Goal: Task Accomplishment & Management: Manage account settings

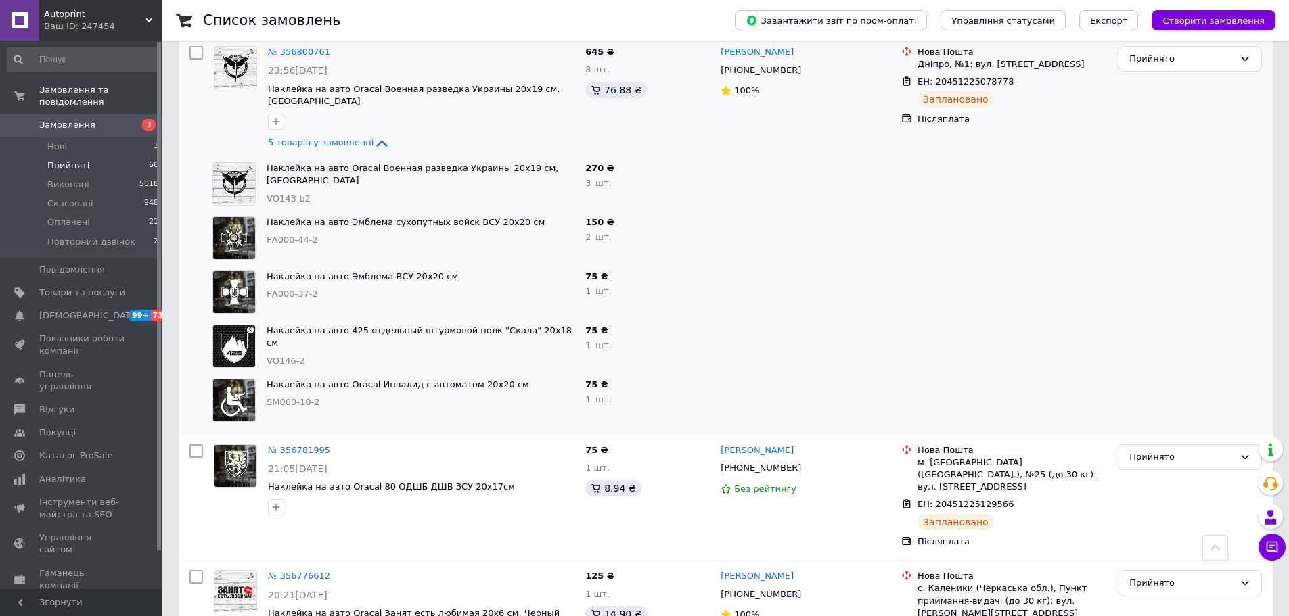
scroll to position [1488, 0]
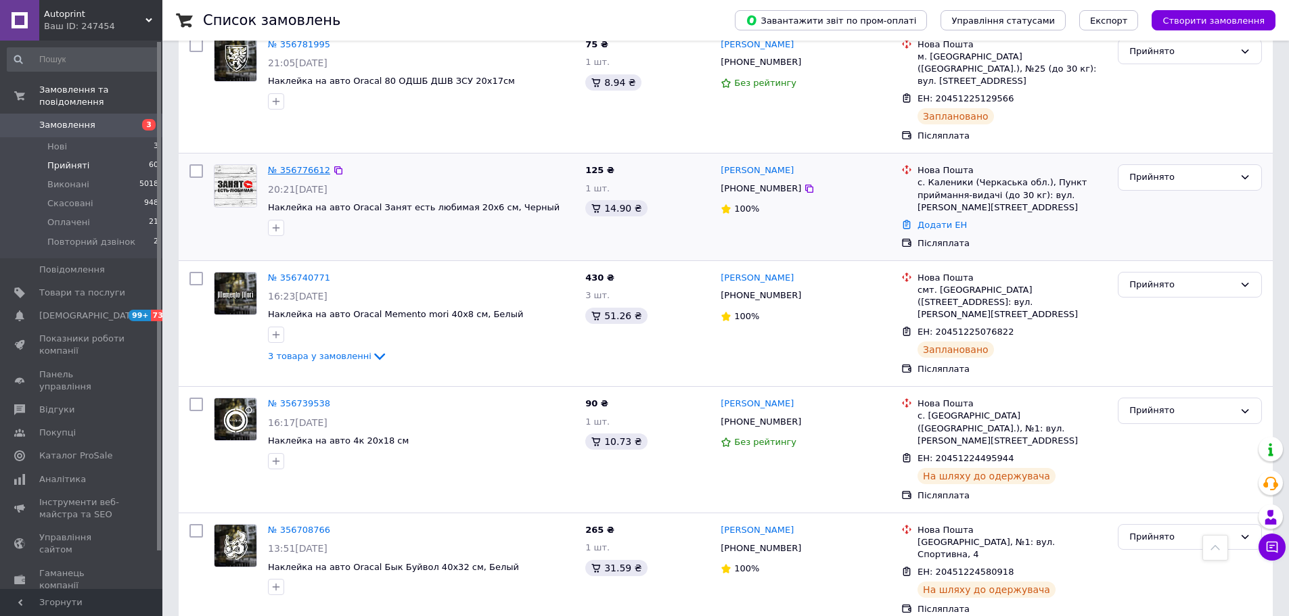
click at [275, 165] on link "№ 356776612" at bounding box center [299, 170] width 62 height 10
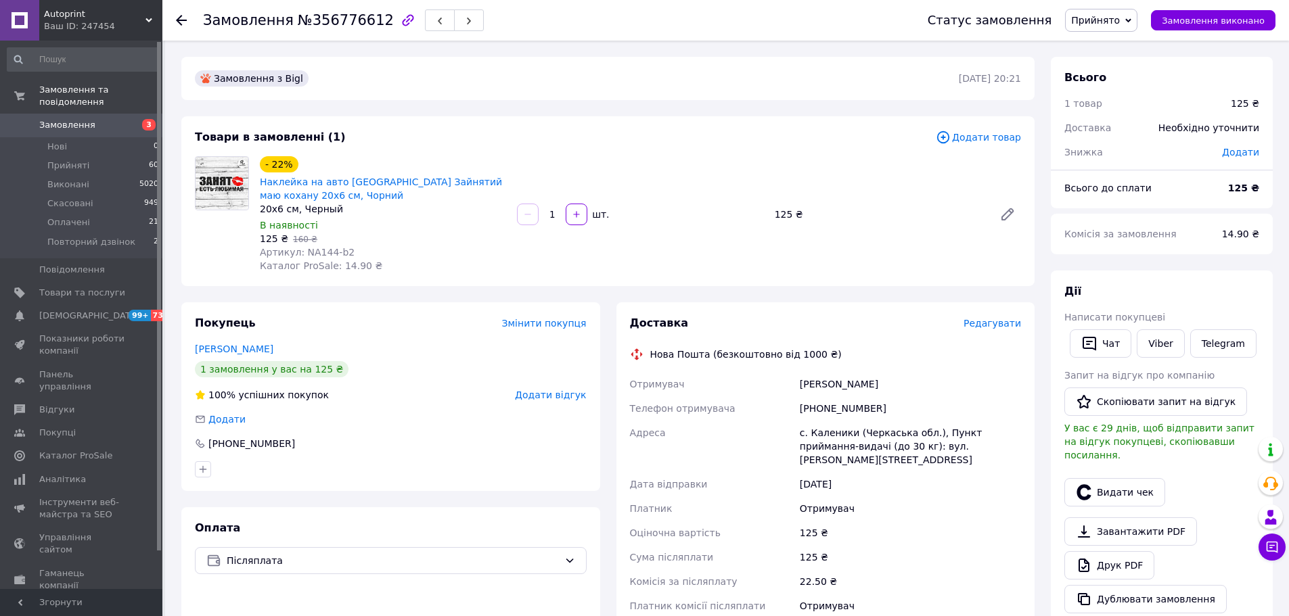
click at [1011, 325] on span "Редагувати" at bounding box center [991, 323] width 57 height 11
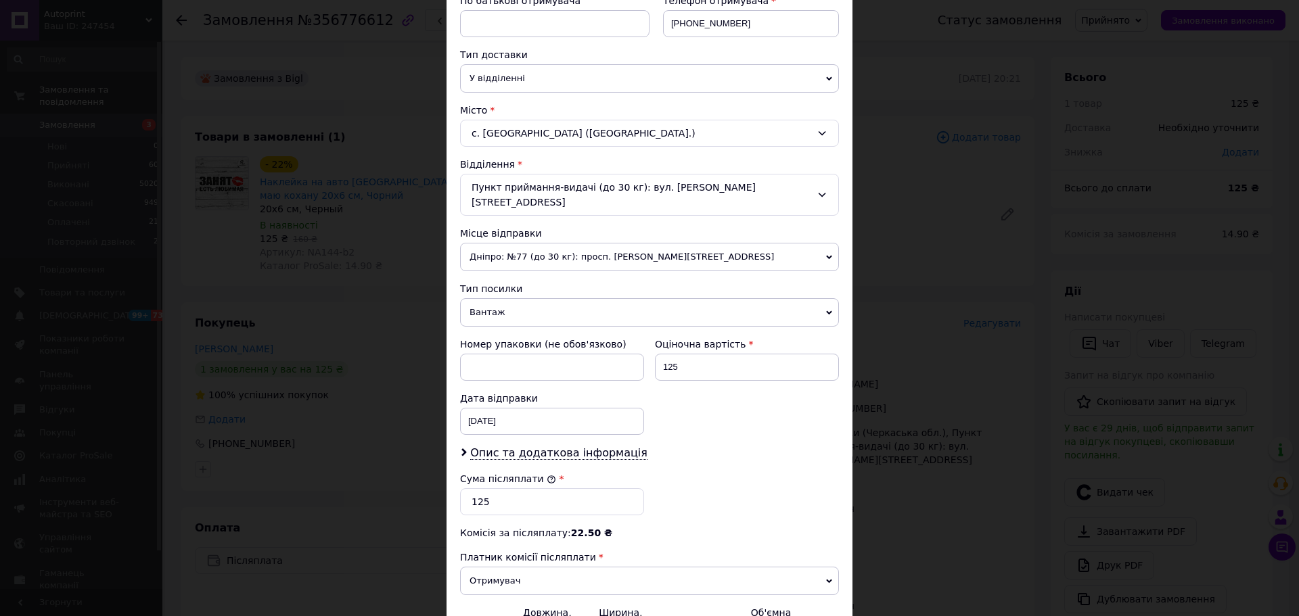
scroll to position [338, 0]
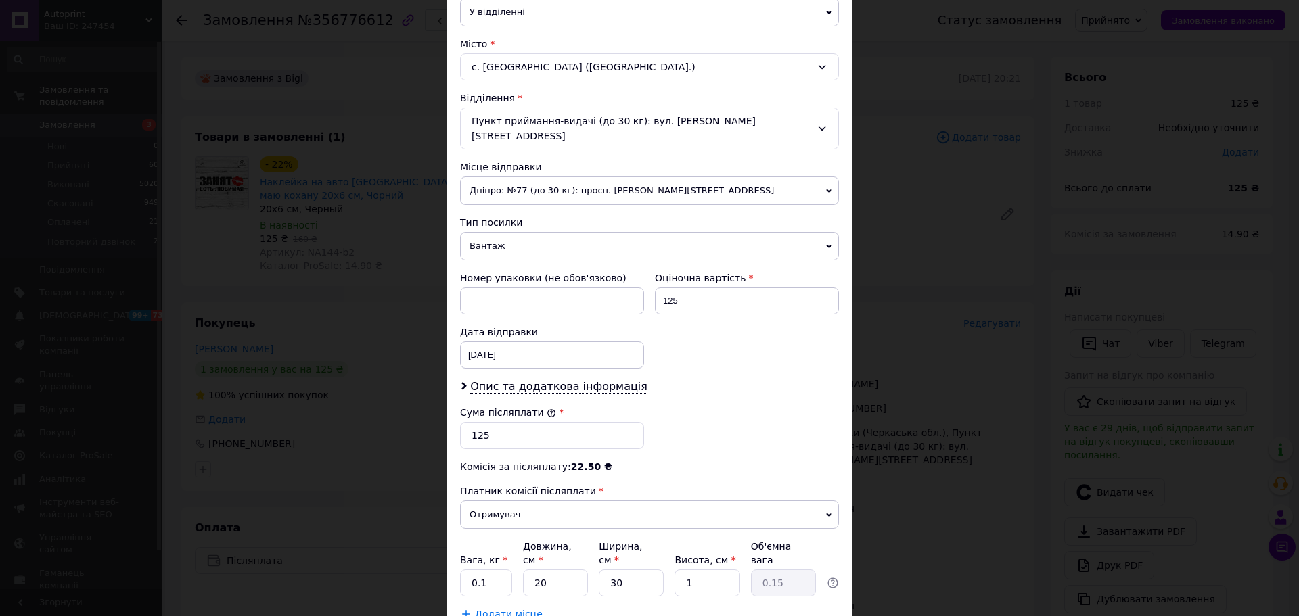
click at [517, 232] on span "Вантаж" at bounding box center [649, 246] width 379 height 28
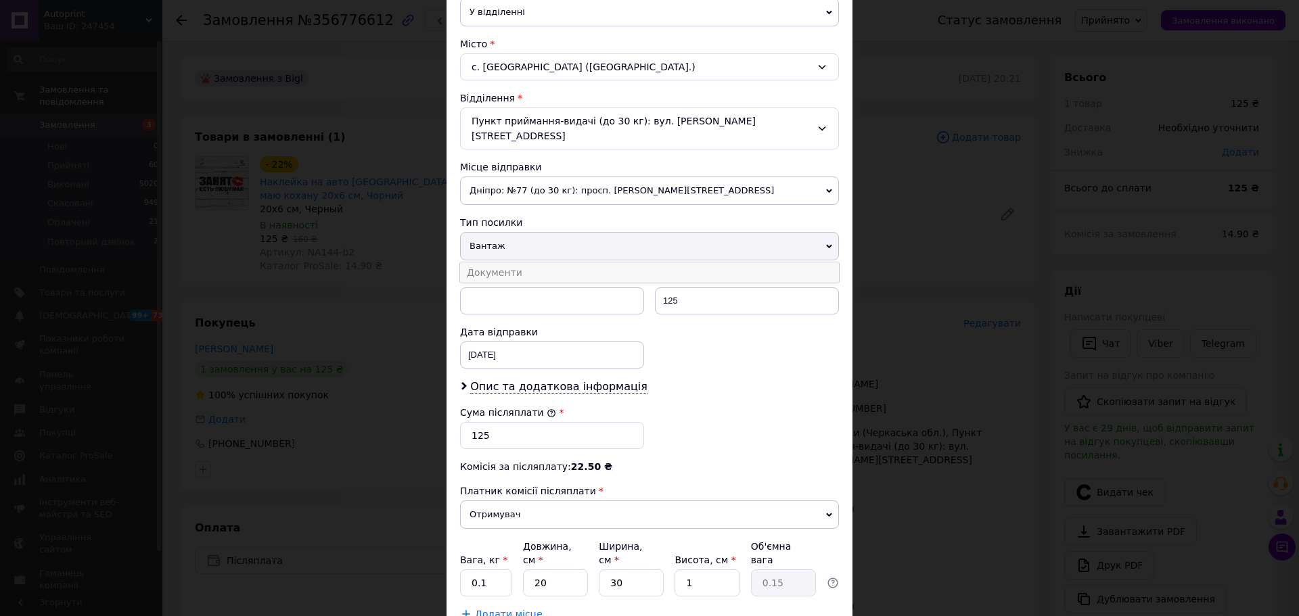
click at [516, 264] on li "Документи" at bounding box center [649, 272] width 379 height 20
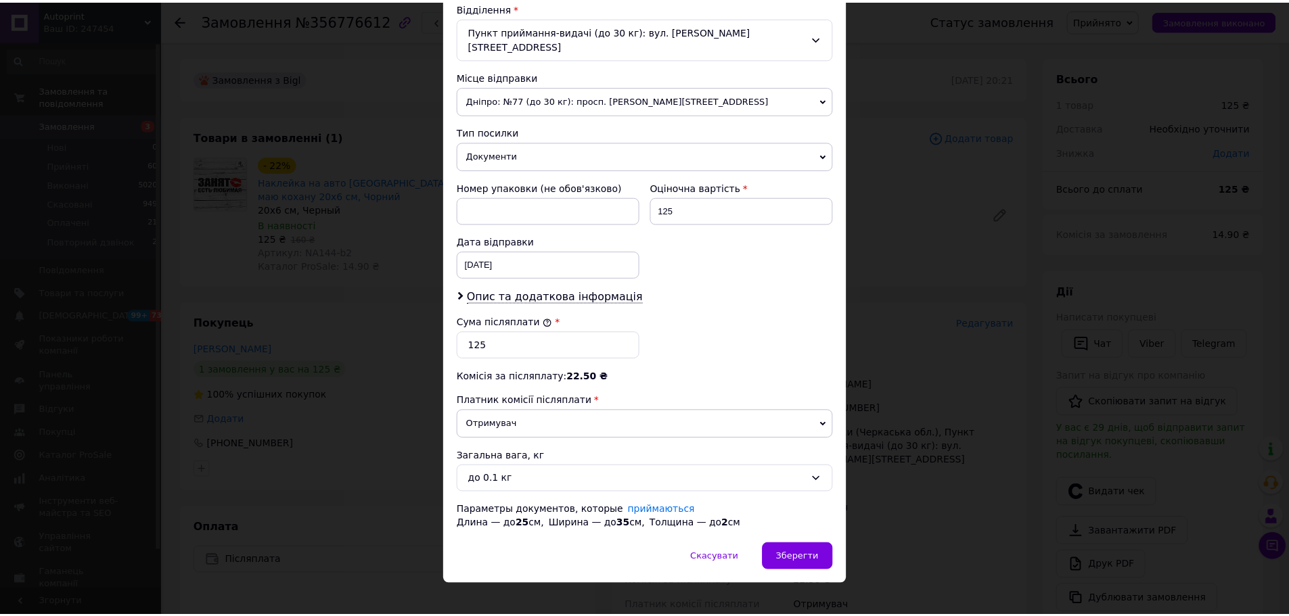
scroll to position [430, 0]
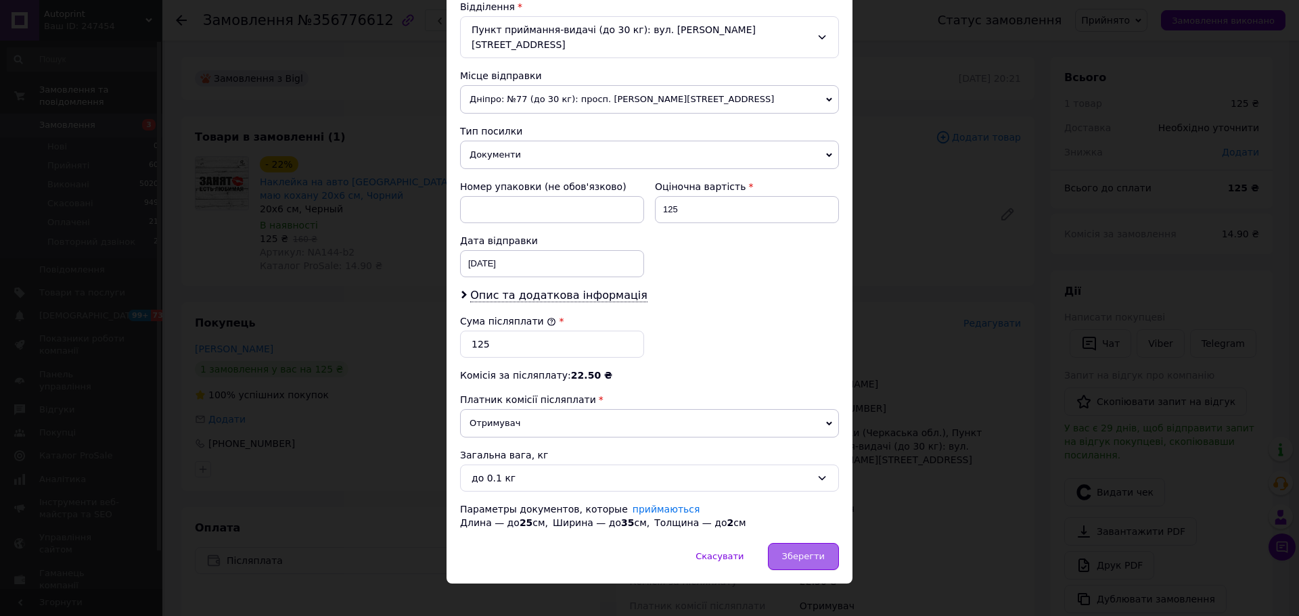
click at [800, 551] on span "Зберегти" at bounding box center [803, 556] width 43 height 10
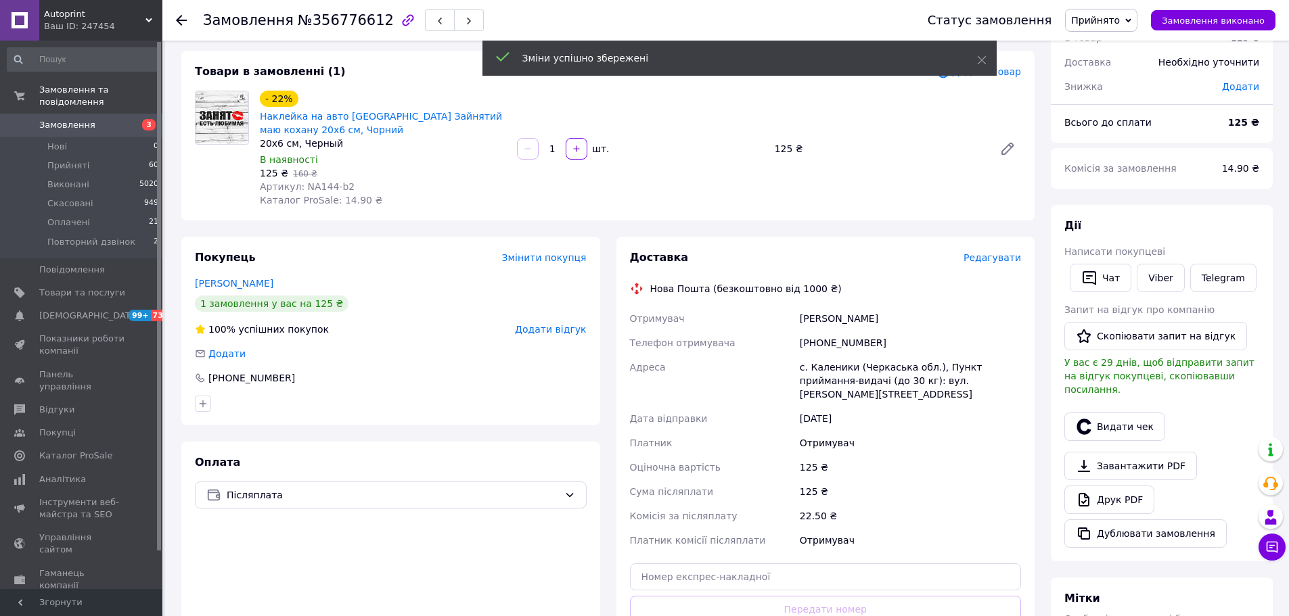
scroll to position [203, 0]
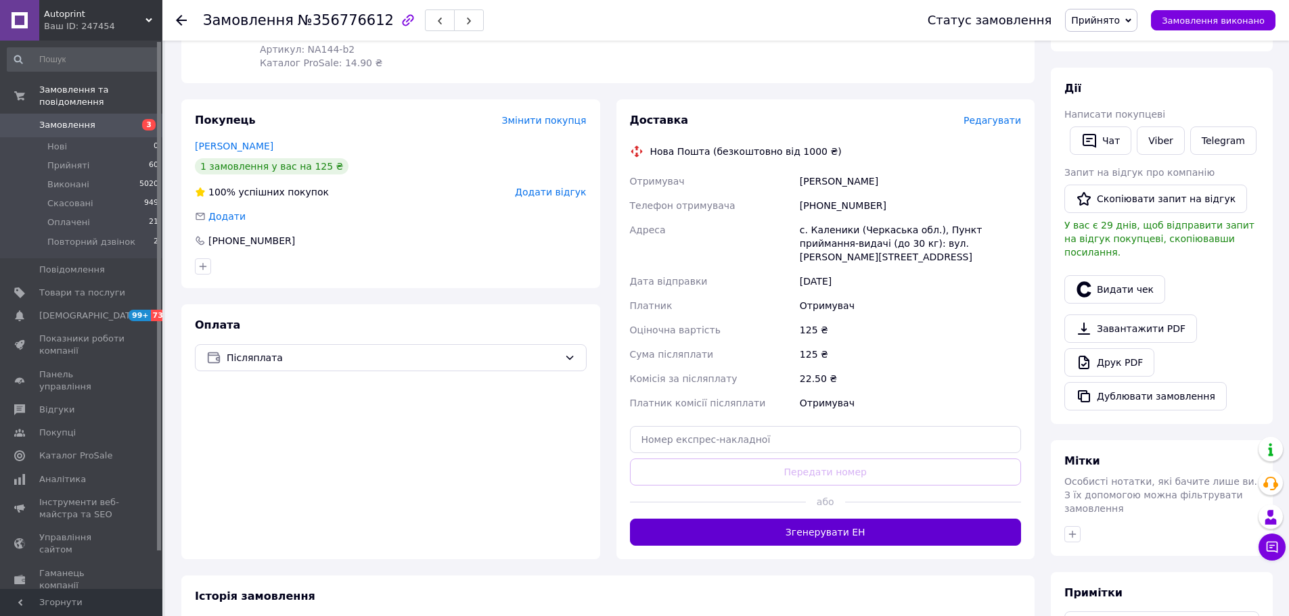
click at [799, 520] on button "Згенерувати ЕН" at bounding box center [826, 532] width 392 height 27
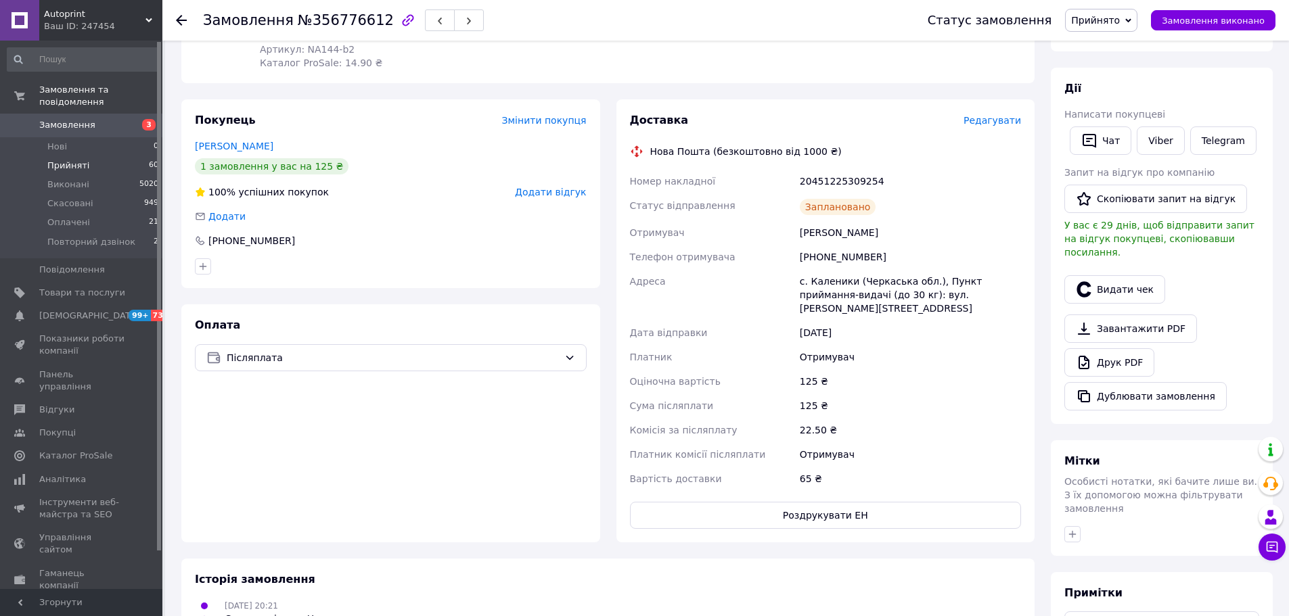
click at [75, 156] on li "Прийняті 60" at bounding box center [83, 165] width 166 height 19
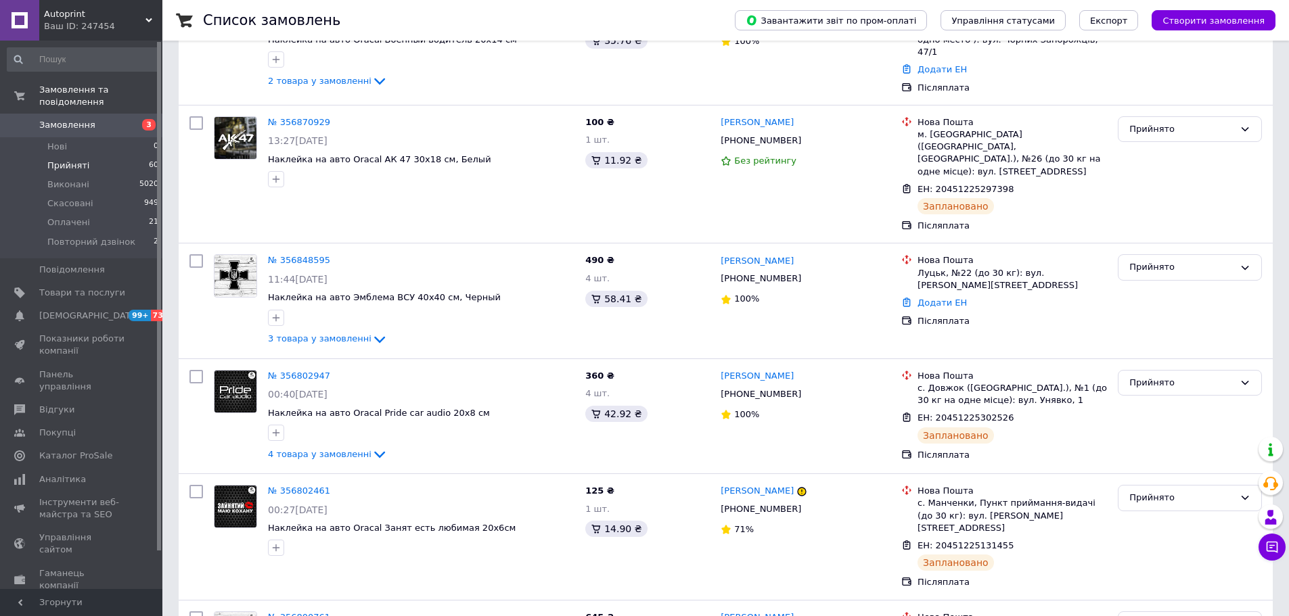
scroll to position [406, 0]
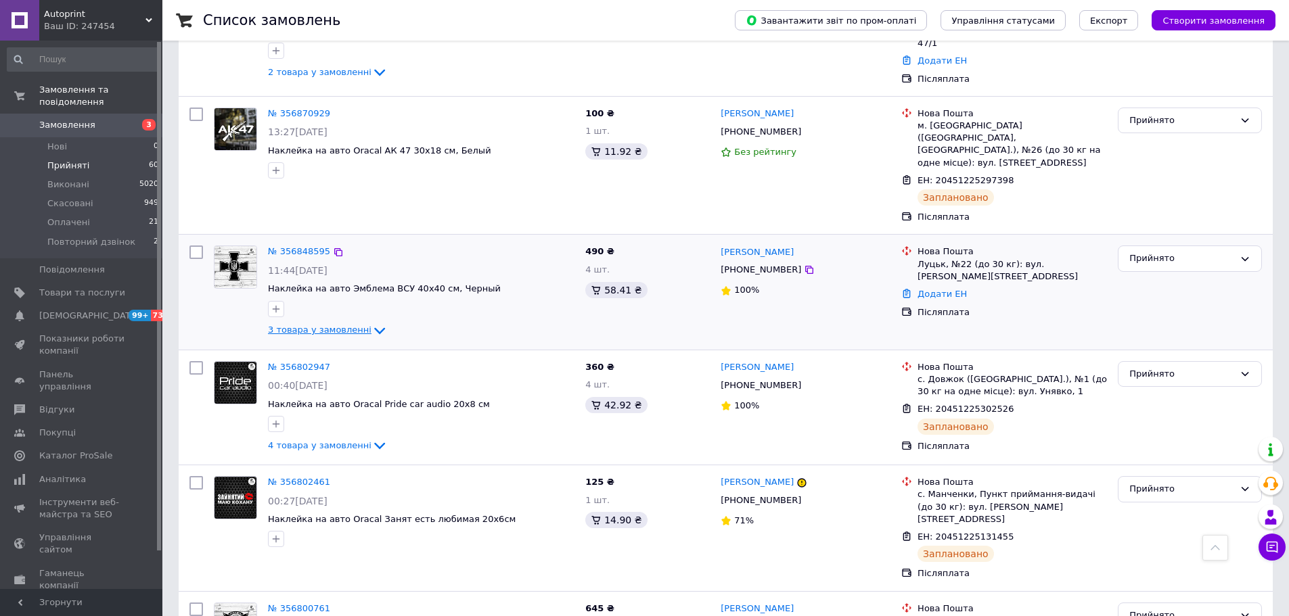
click at [371, 323] on icon at bounding box center [379, 331] width 16 height 16
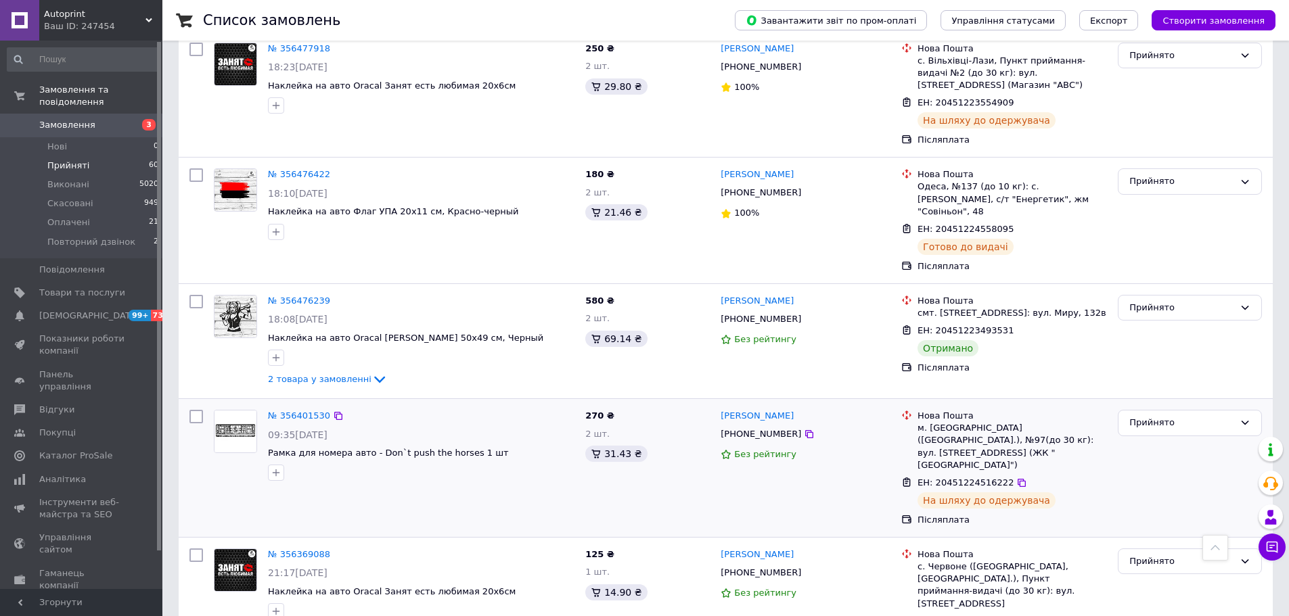
scroll to position [3044, 0]
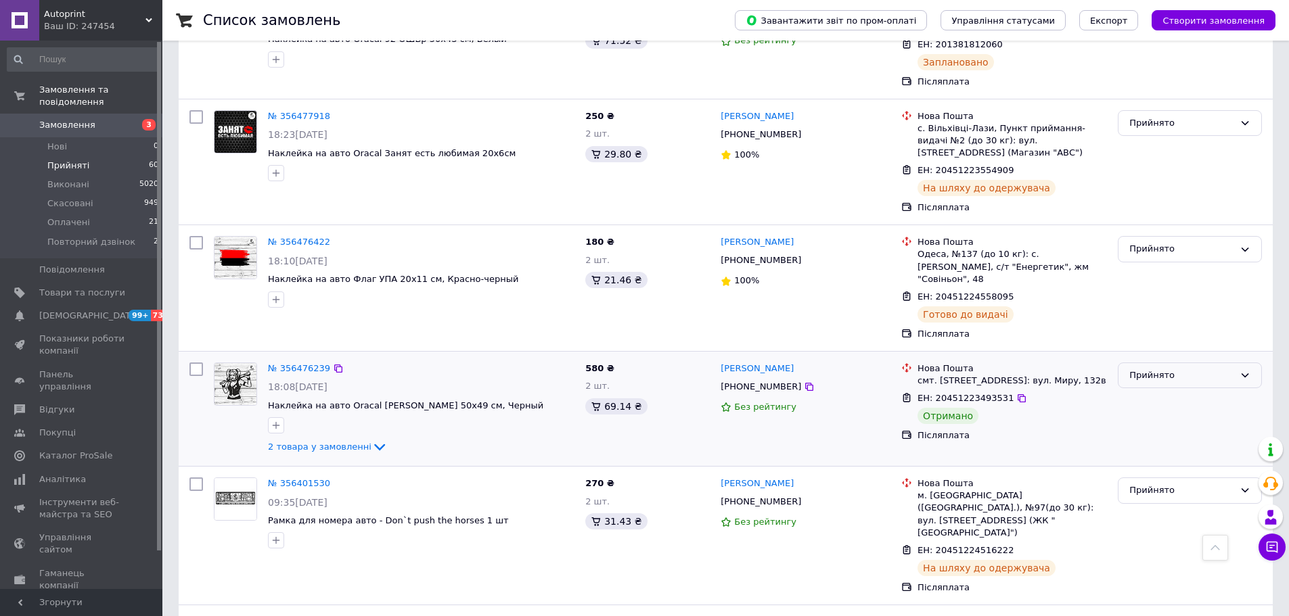
click at [1201, 369] on div "Прийнято" at bounding box center [1181, 376] width 105 height 14
click at [1140, 391] on li "Виконано" at bounding box center [1189, 403] width 143 height 25
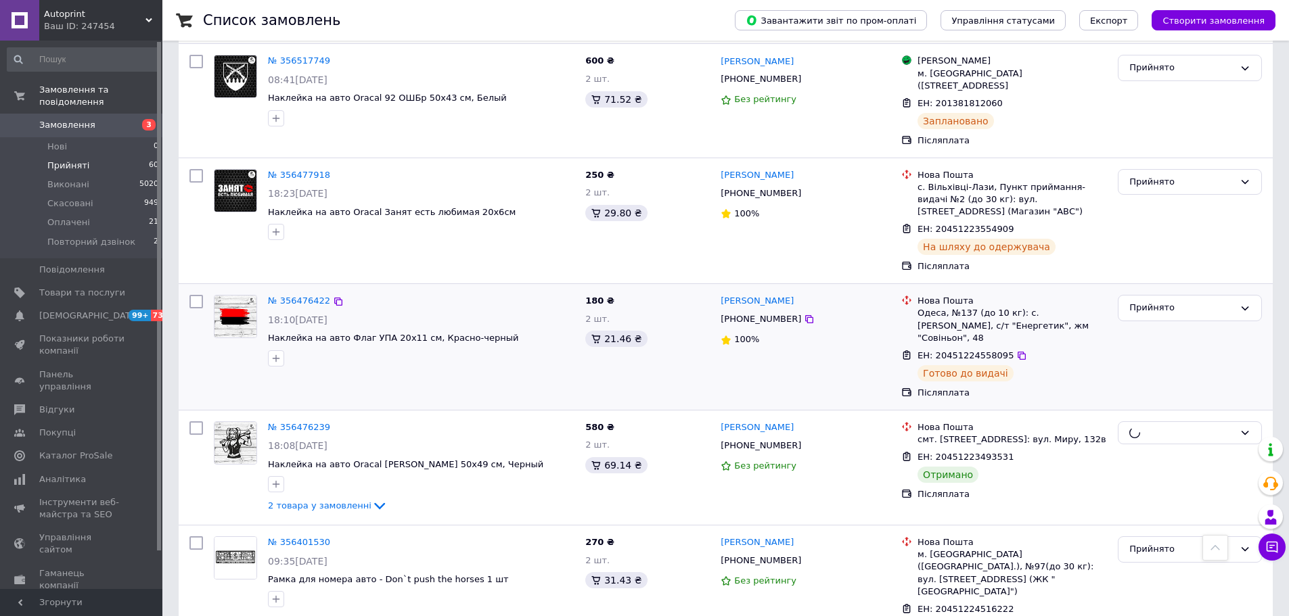
scroll to position [2976, 0]
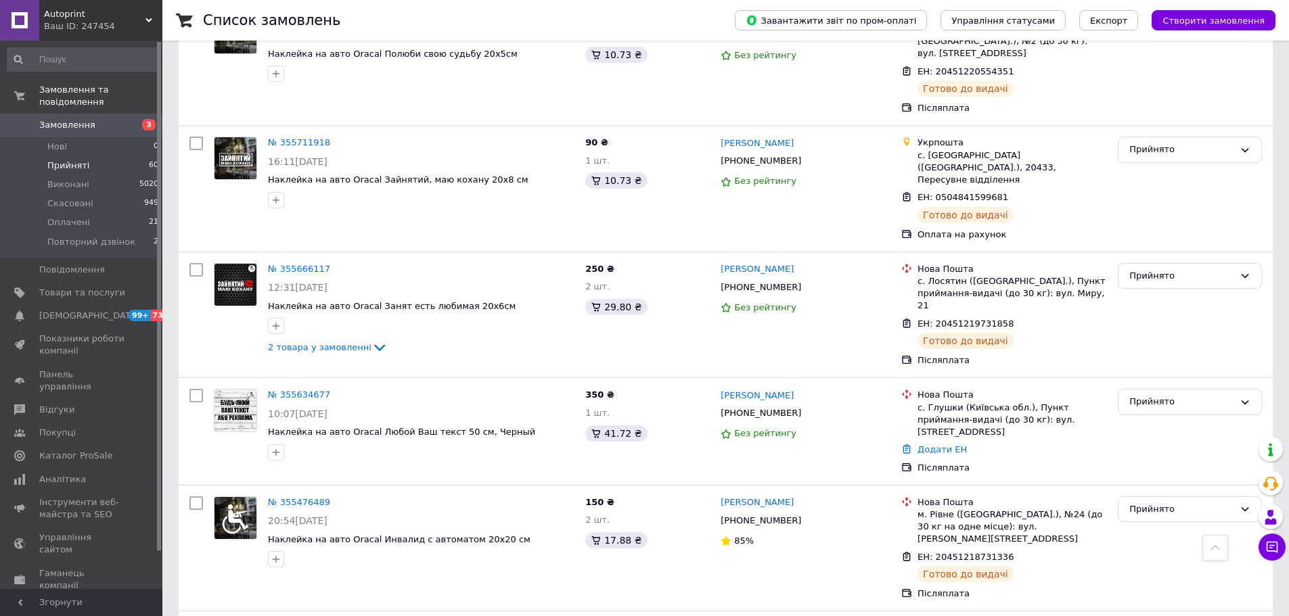
scroll to position [5543, 0]
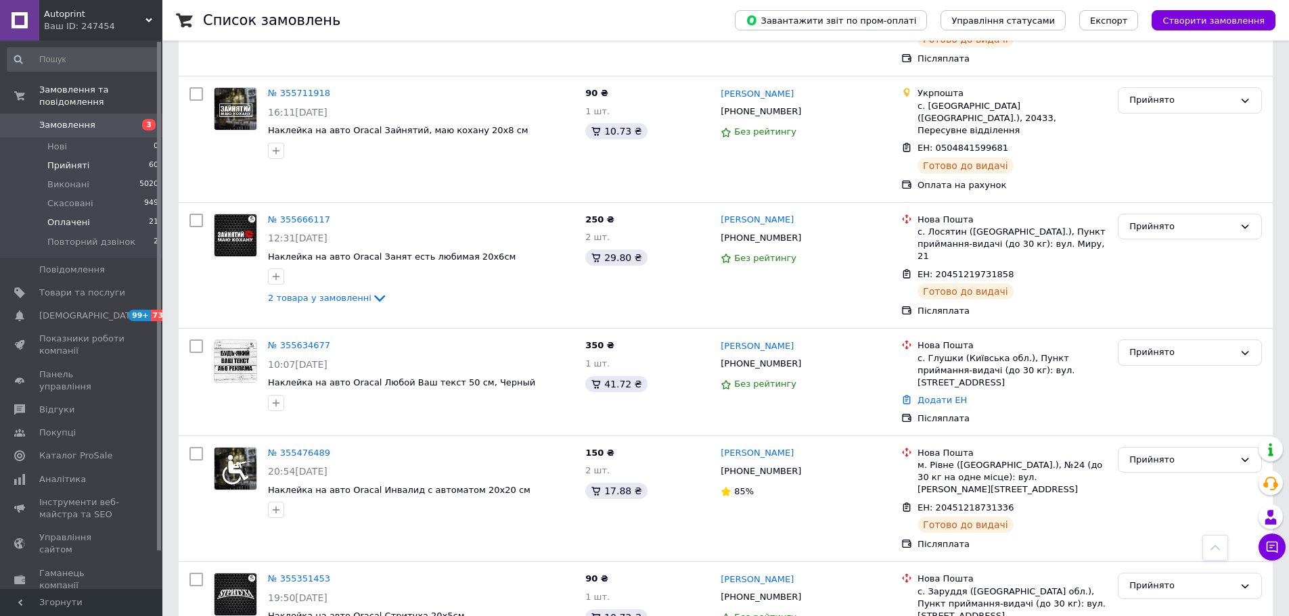
click at [126, 216] on li "Оплачені 21" at bounding box center [83, 222] width 166 height 19
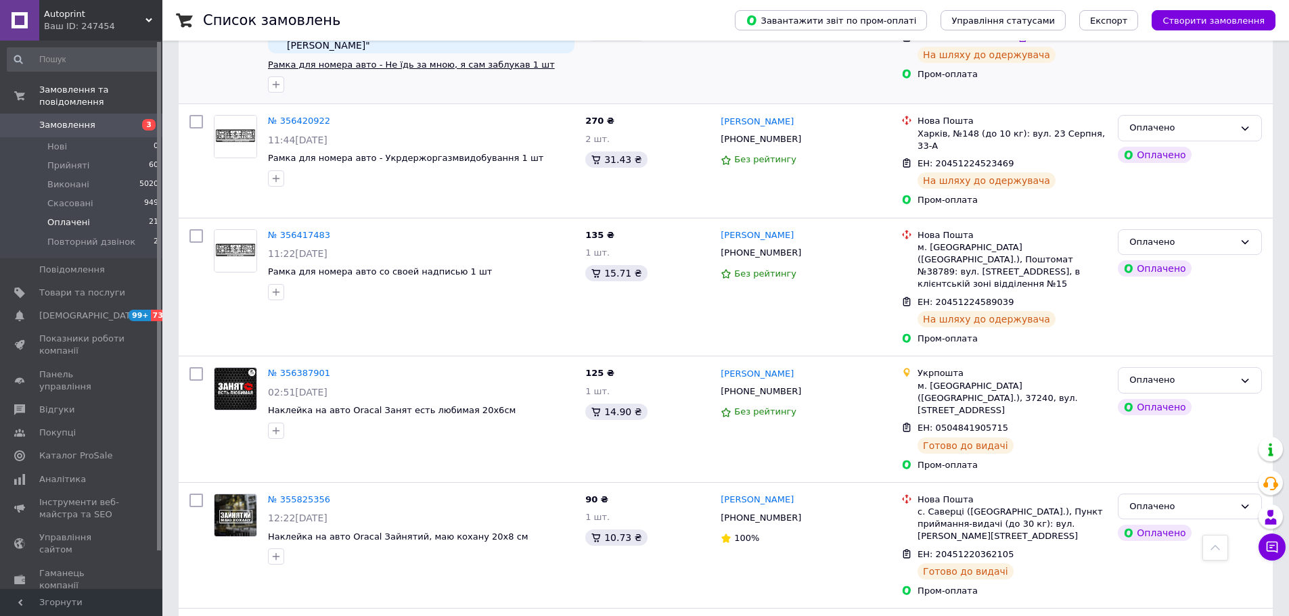
scroll to position [2197, 0]
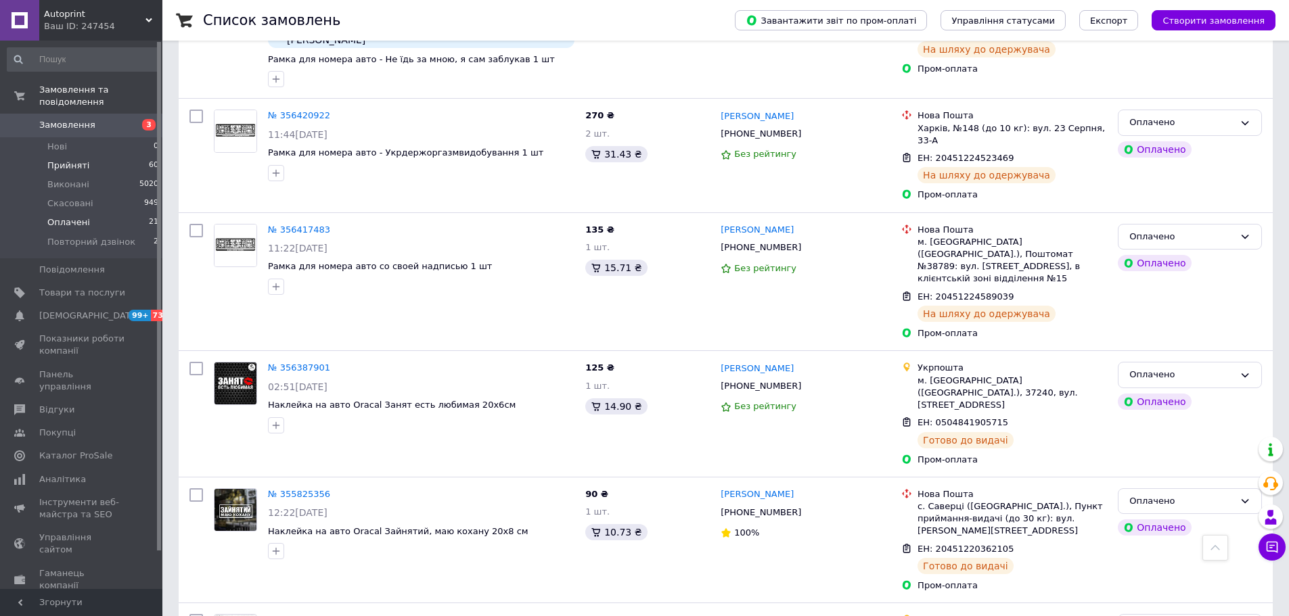
click at [134, 156] on li "Прийняті 60" at bounding box center [83, 165] width 166 height 19
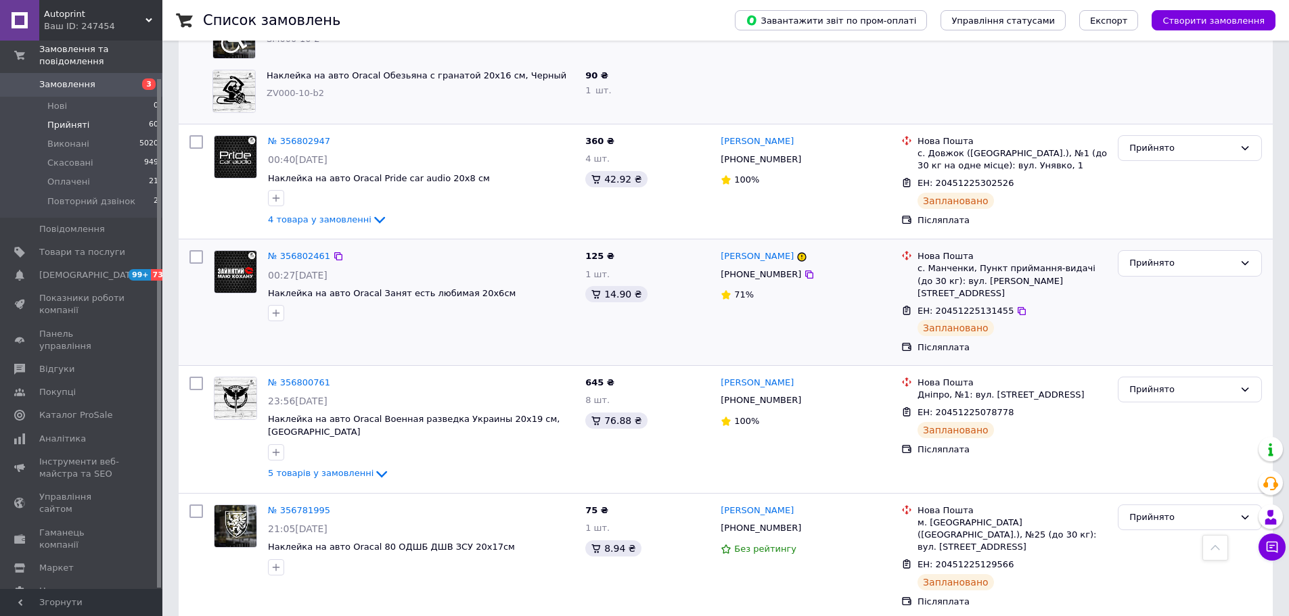
scroll to position [879, 0]
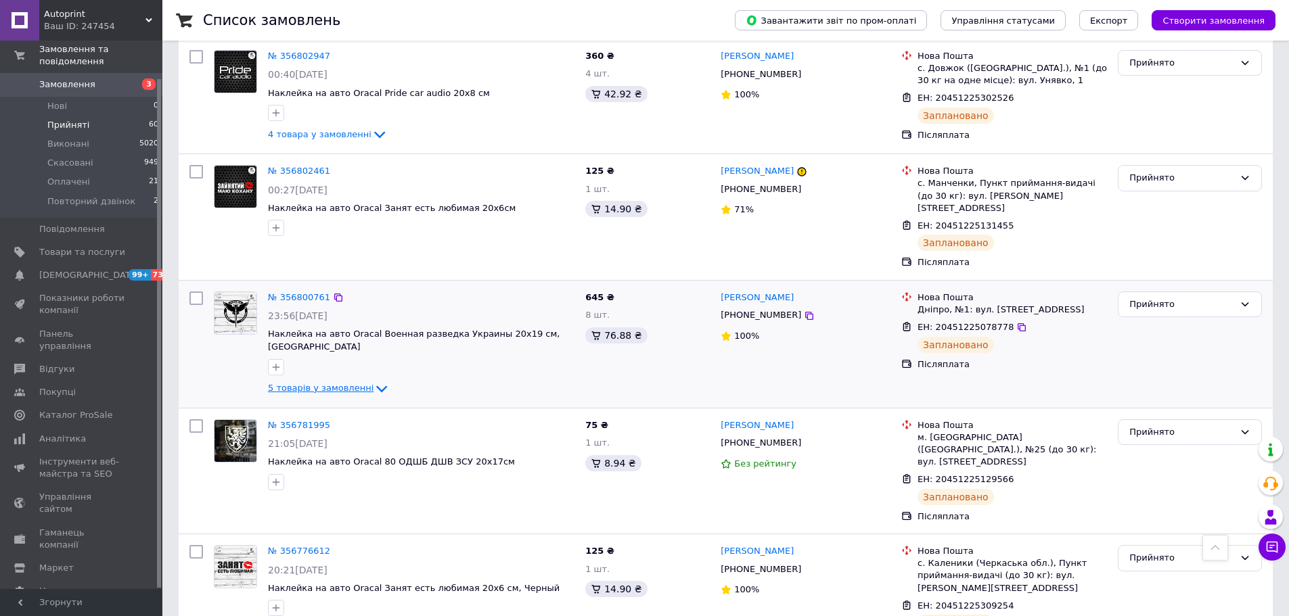
click at [373, 381] on icon at bounding box center [381, 389] width 16 height 16
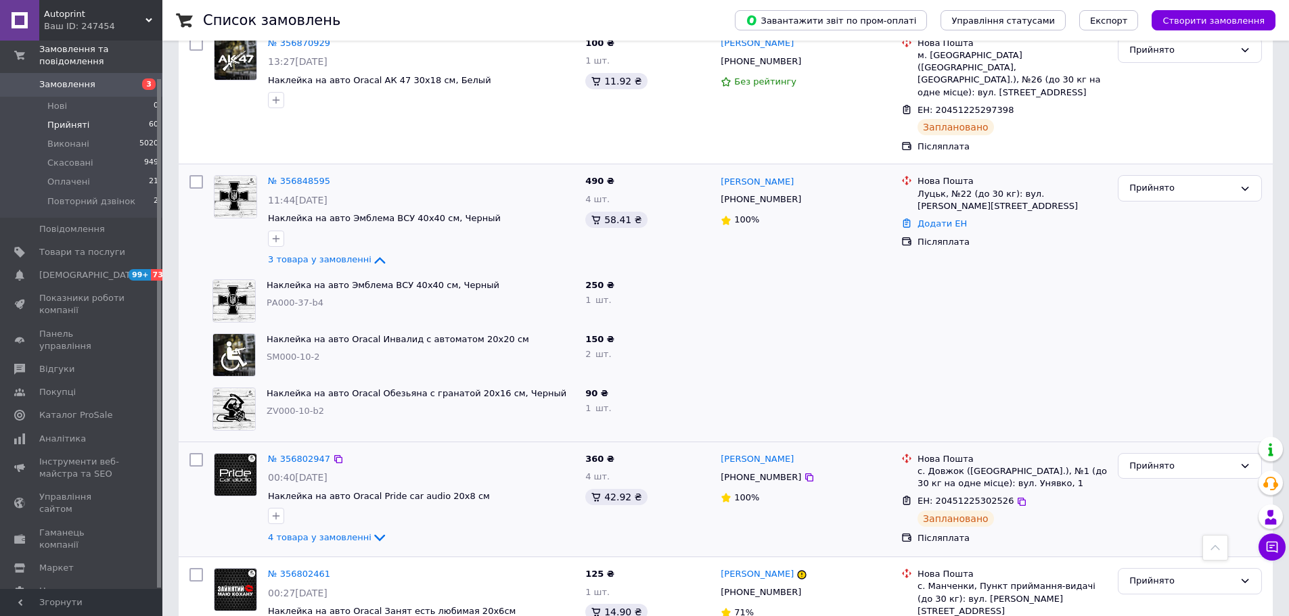
scroll to position [474, 0]
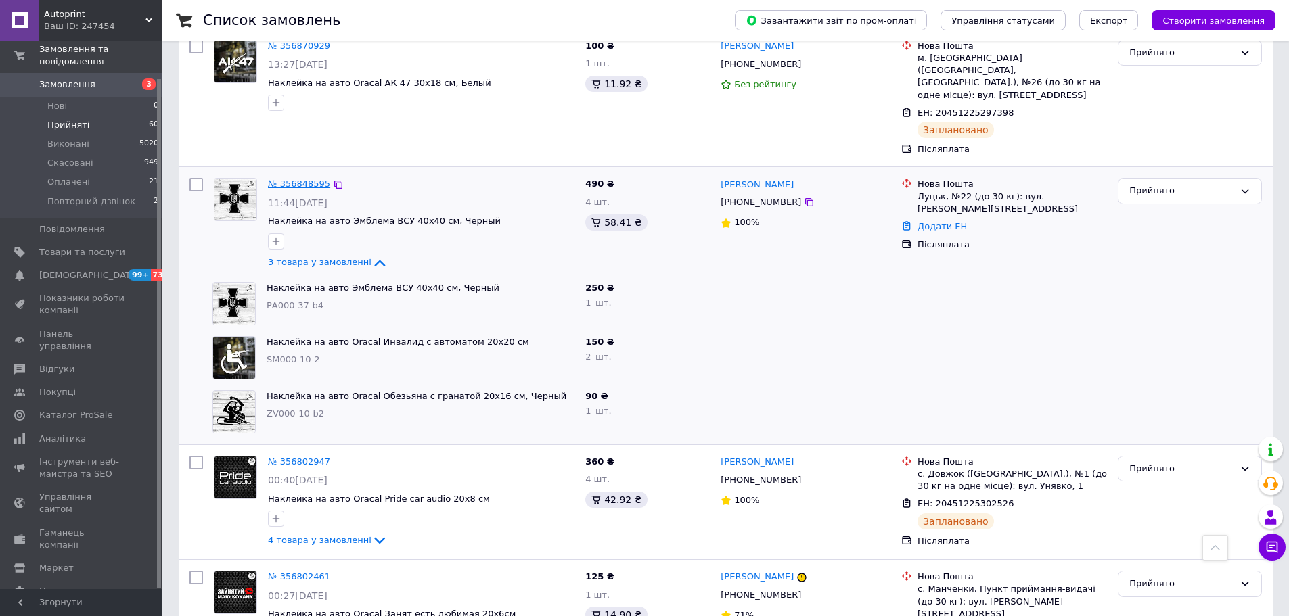
click at [287, 179] on link "№ 356848595" at bounding box center [299, 184] width 62 height 10
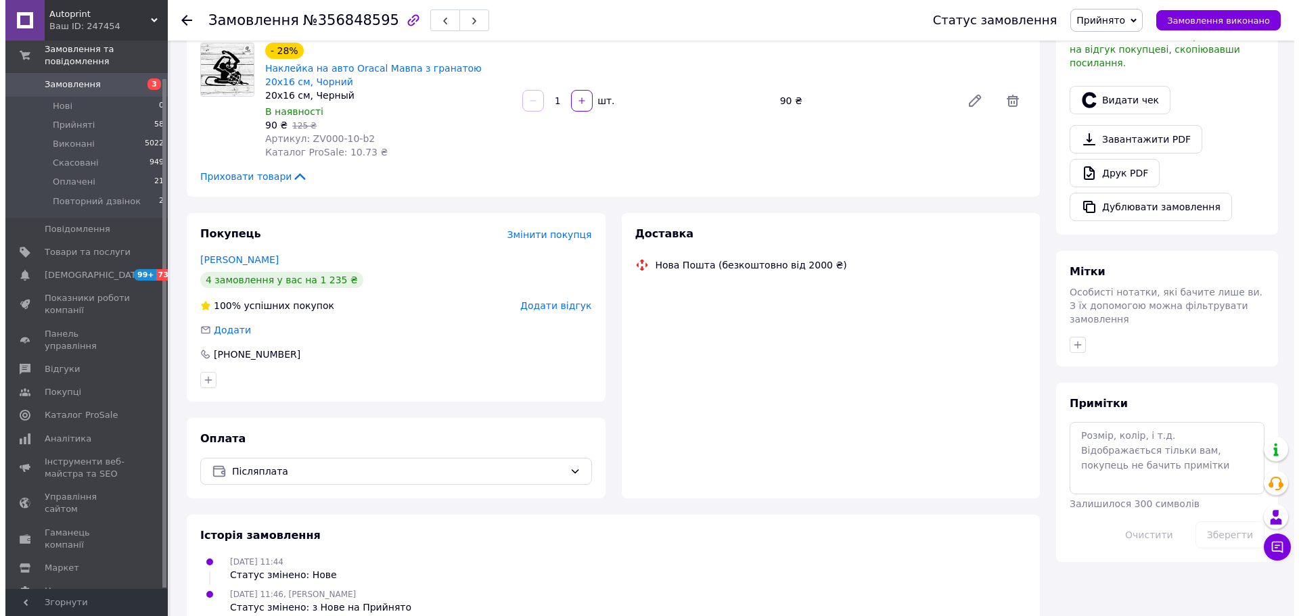
scroll to position [474, 0]
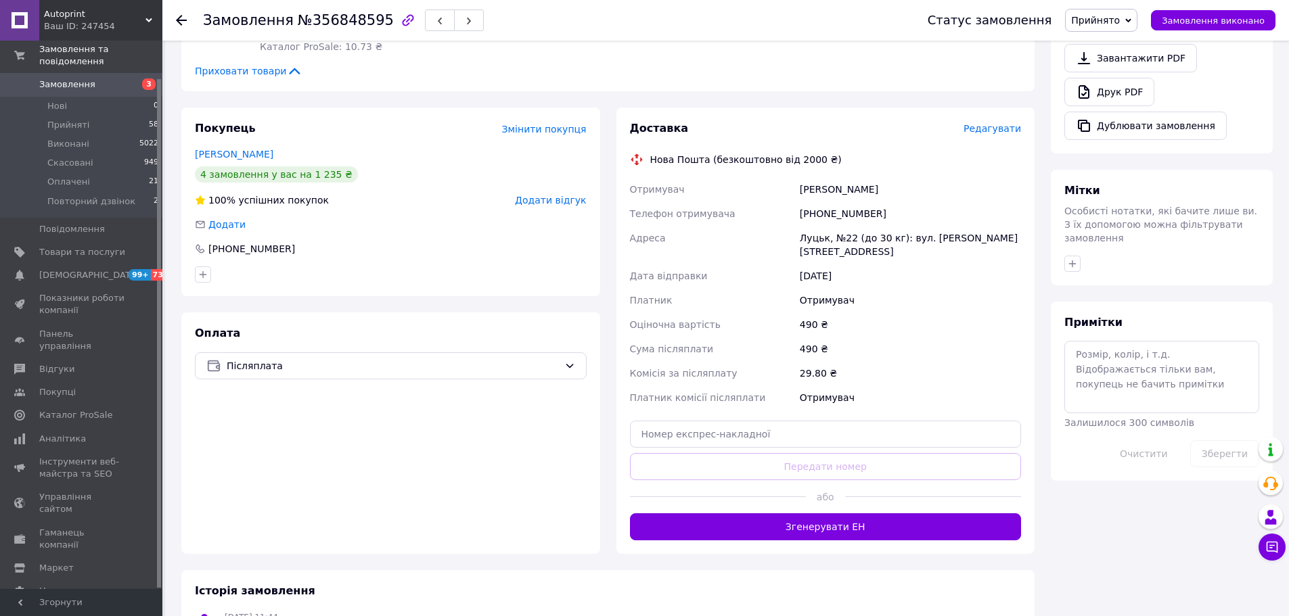
click at [999, 123] on span "Редагувати" at bounding box center [991, 128] width 57 height 11
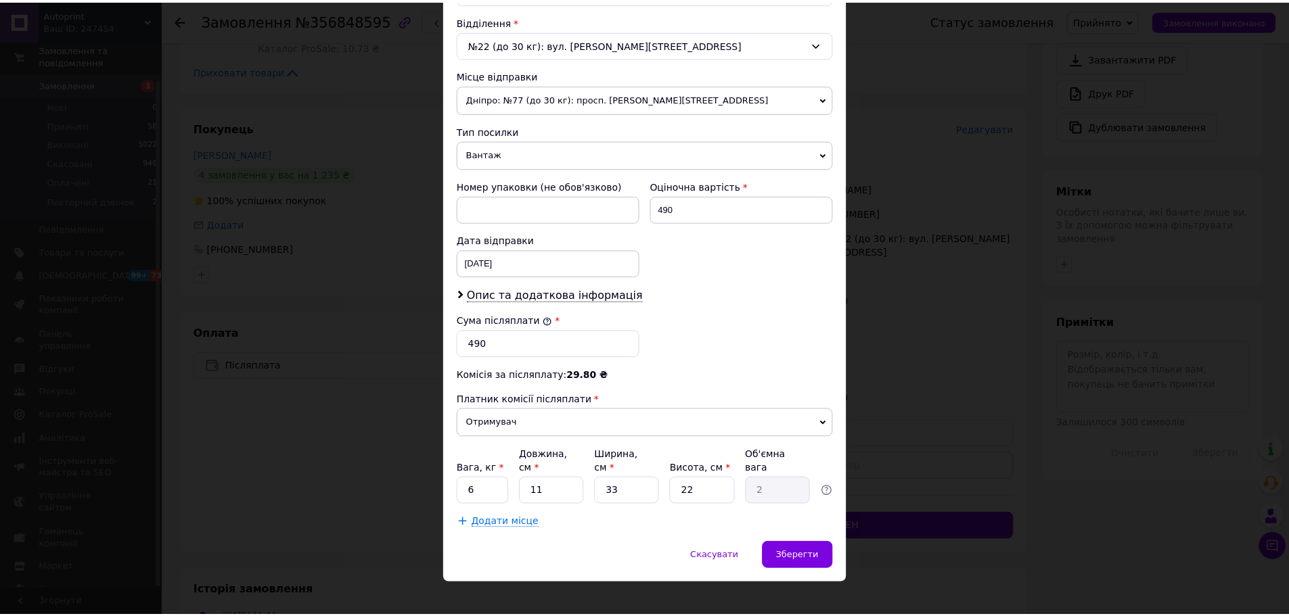
scroll to position [416, 0]
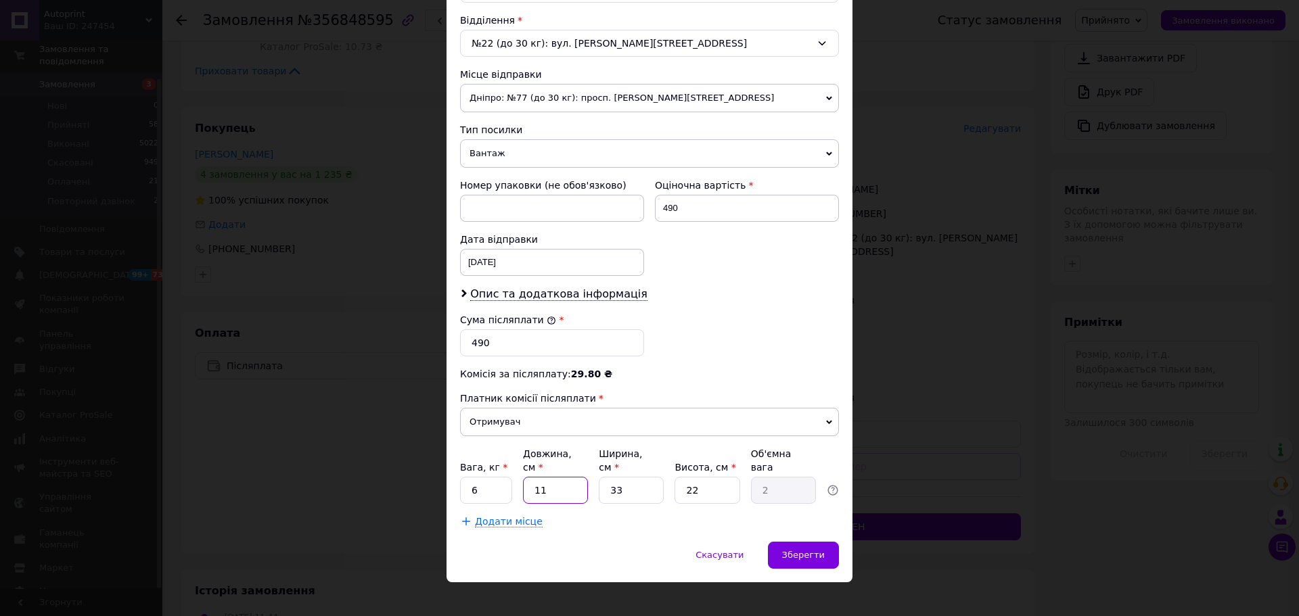
click at [535, 480] on input "11" at bounding box center [555, 490] width 65 height 27
type input "4"
type input "0.73"
type input "40"
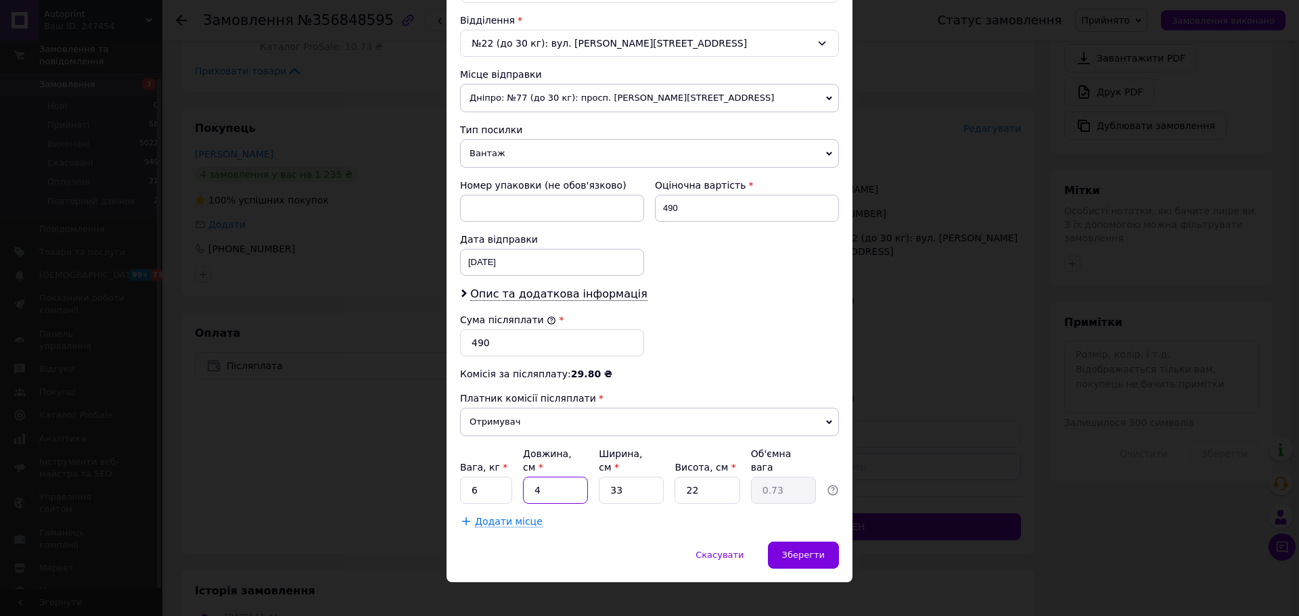
type input "7.26"
type input "40"
drag, startPoint x: 490, startPoint y: 482, endPoint x: 453, endPoint y: 480, distance: 36.6
click at [453, 480] on div "Спосіб доставки Нова Пошта (безкоштовно від 2000 ₴) Платник Отримувач Відправни…" at bounding box center [649, 107] width 406 height 869
type input "0.2"
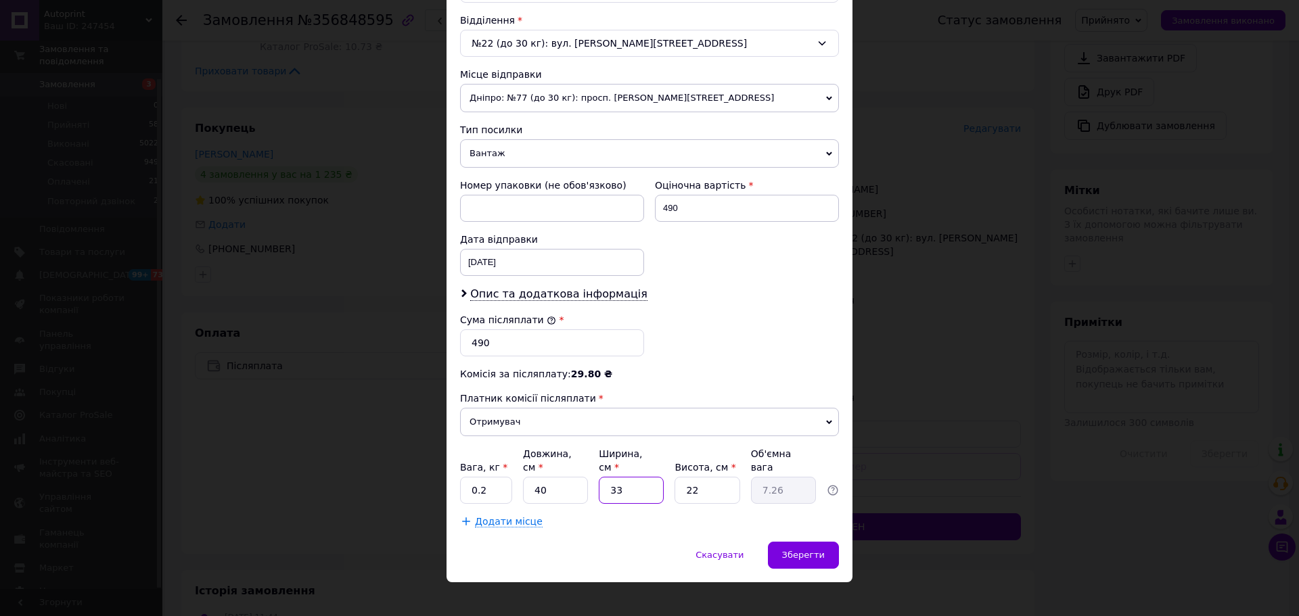
click at [609, 480] on input "33" at bounding box center [631, 490] width 65 height 27
type input "6"
type input "1.32"
type input "6"
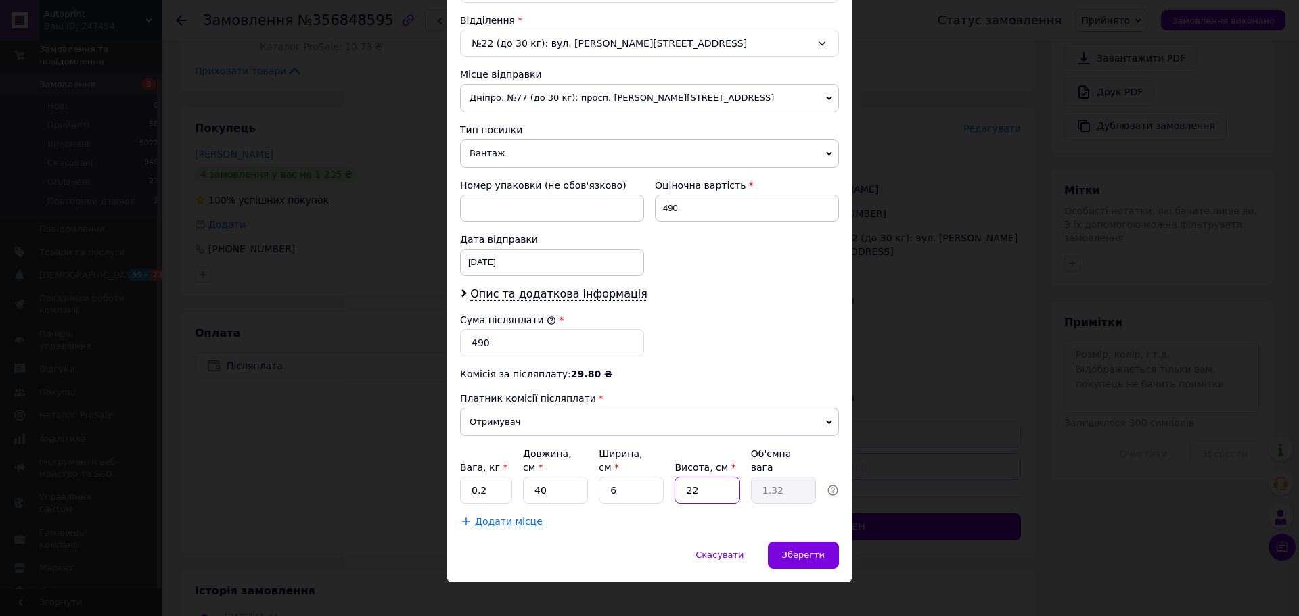
drag, startPoint x: 699, startPoint y: 480, endPoint x: 673, endPoint y: 480, distance: 25.7
click at [674, 480] on input "22" at bounding box center [706, 490] width 65 height 27
type input "6"
type input "0.36"
type input "6"
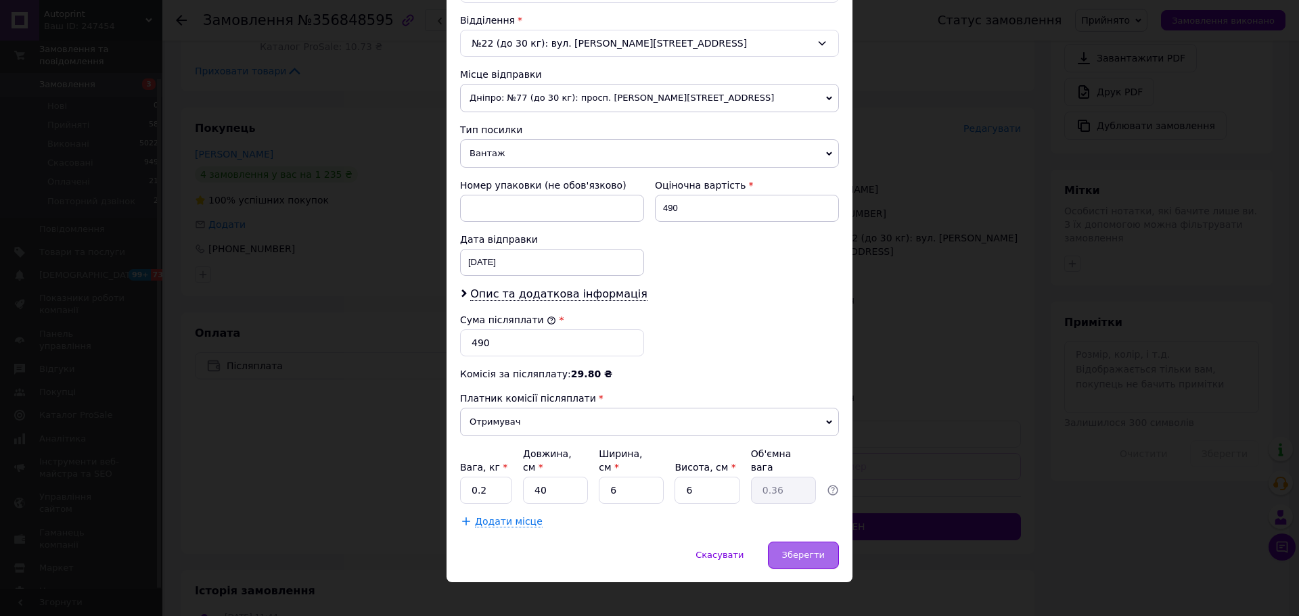
click at [809, 550] on span "Зберегти" at bounding box center [803, 555] width 43 height 10
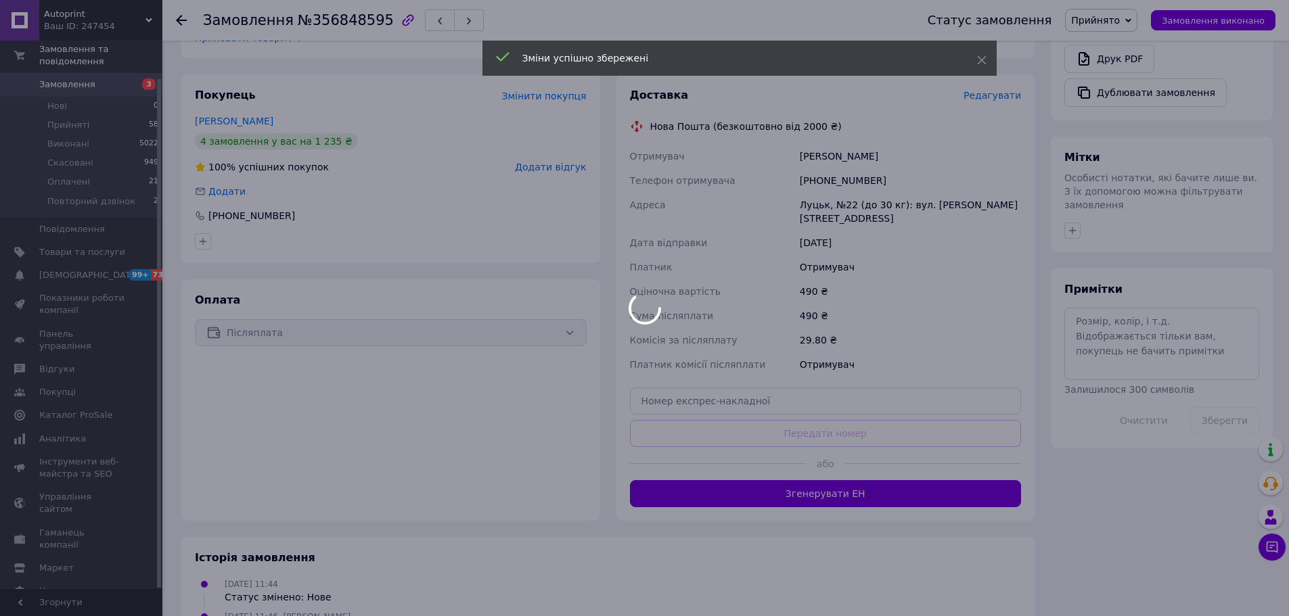
scroll to position [516, 0]
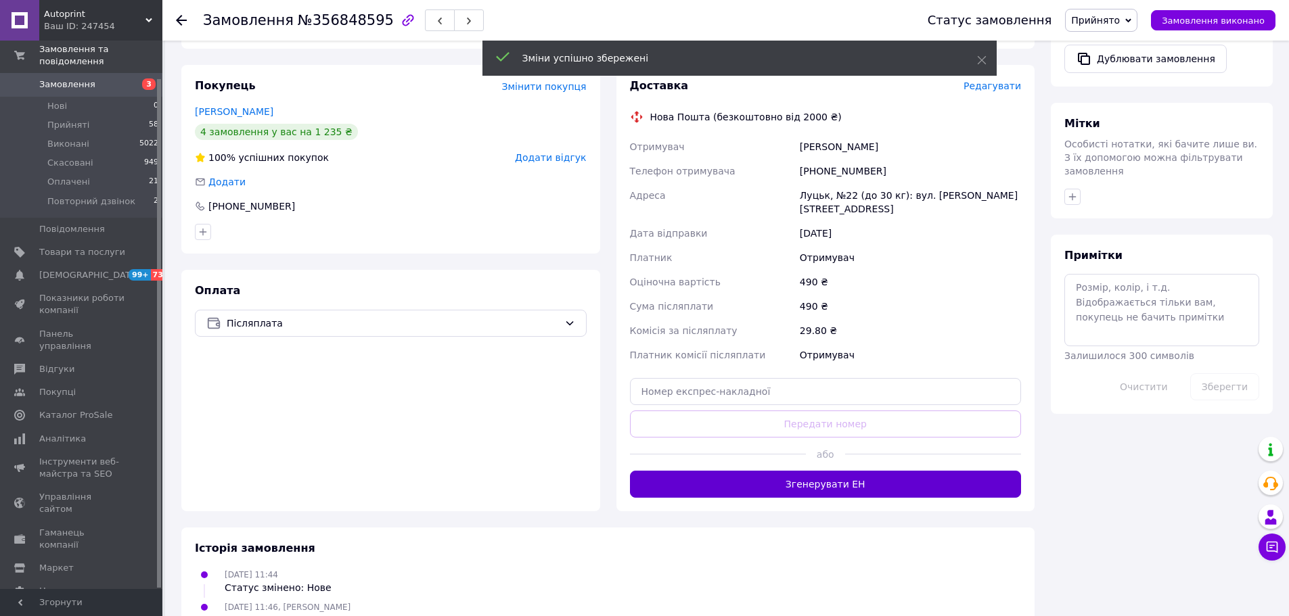
click at [717, 471] on button "Згенерувати ЕН" at bounding box center [826, 484] width 392 height 27
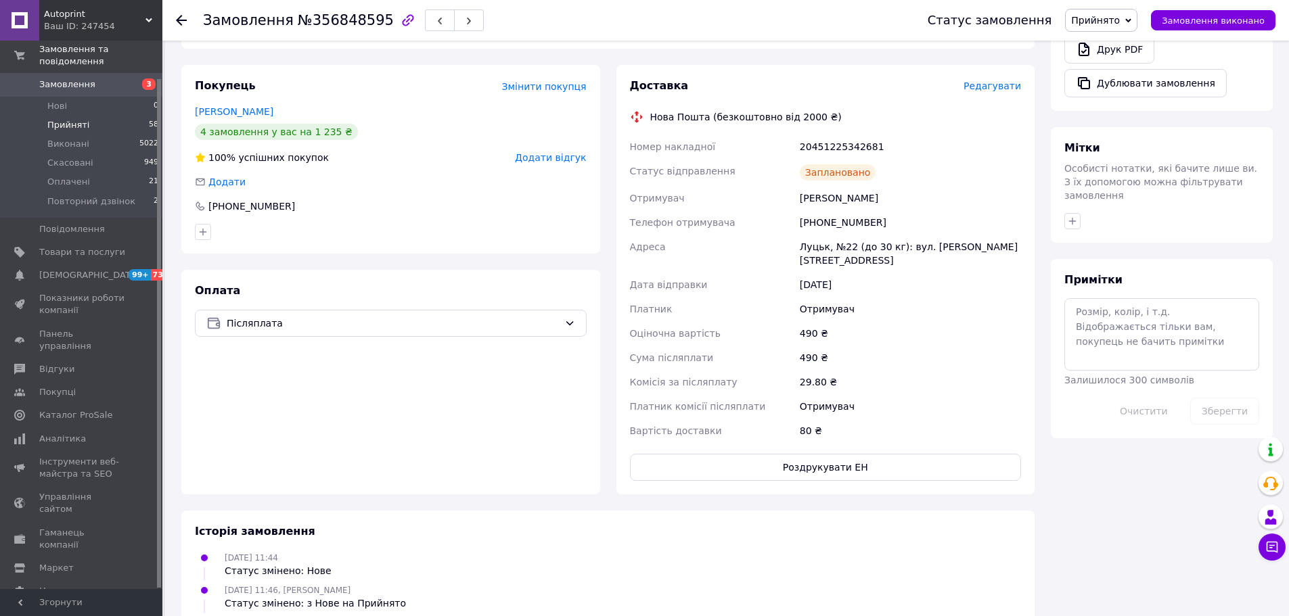
click at [124, 116] on li "Прийняті 58" at bounding box center [83, 125] width 166 height 19
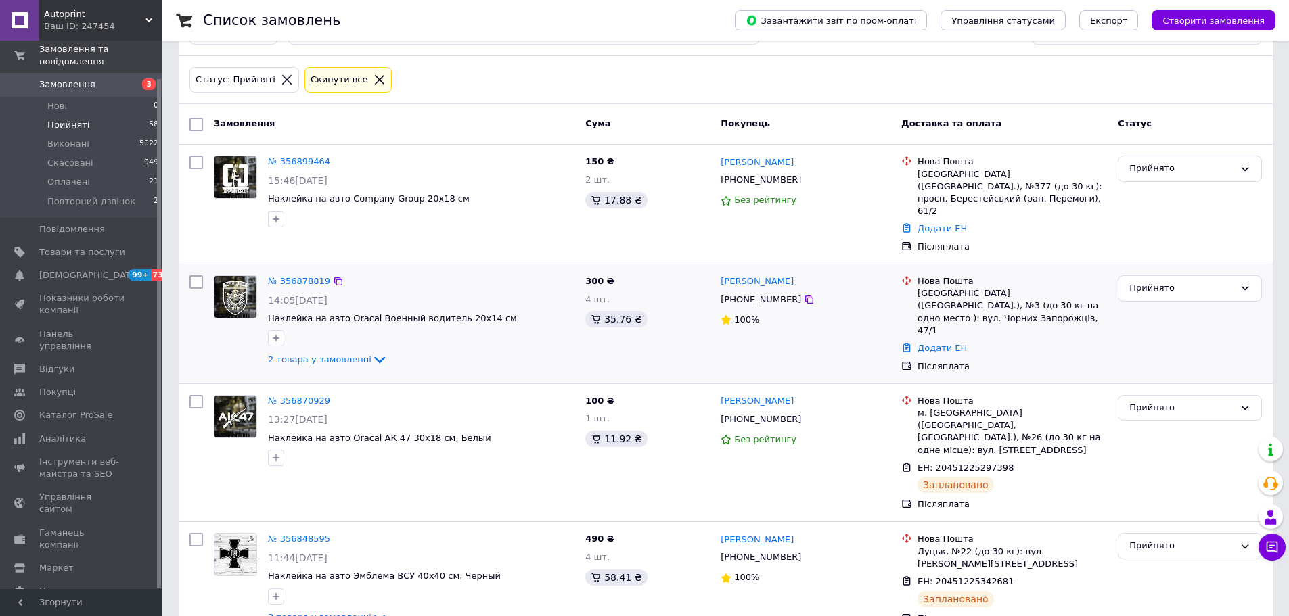
scroll to position [135, 0]
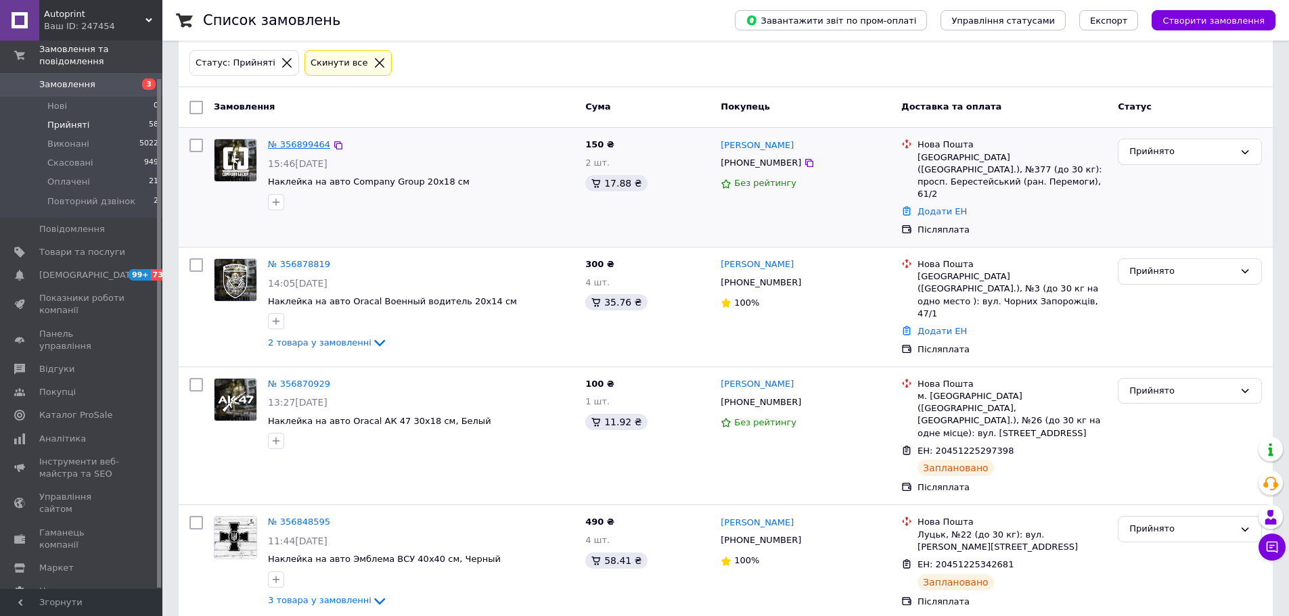
click at [277, 143] on link "№ 356899464" at bounding box center [299, 144] width 62 height 10
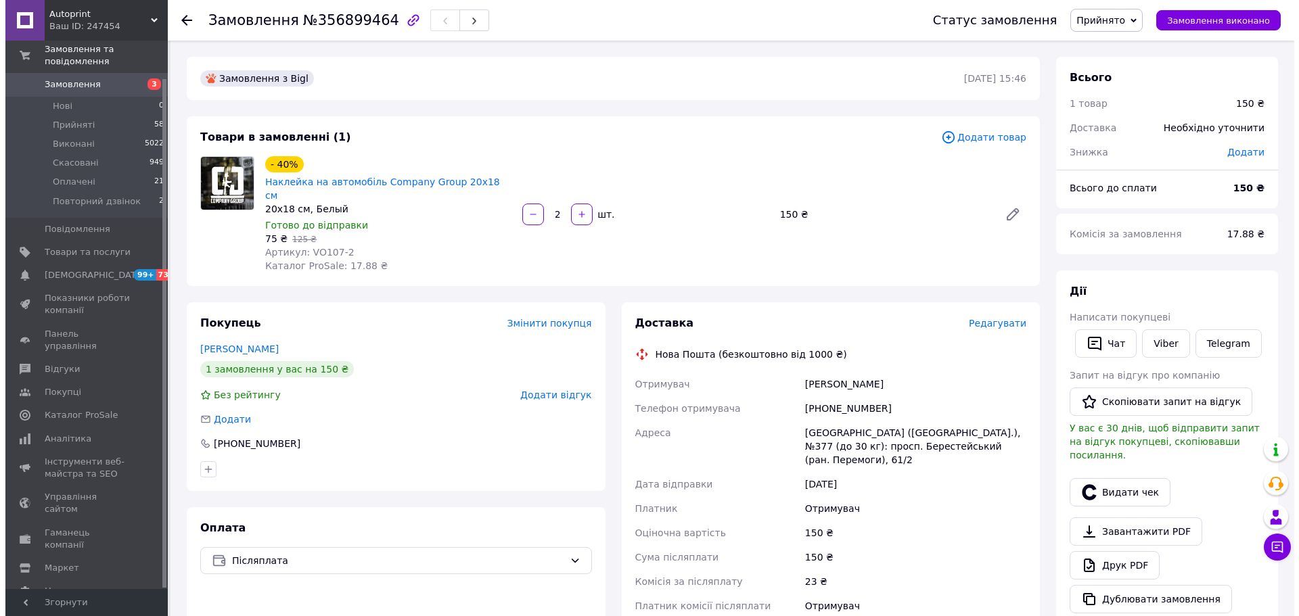
scroll to position [68, 0]
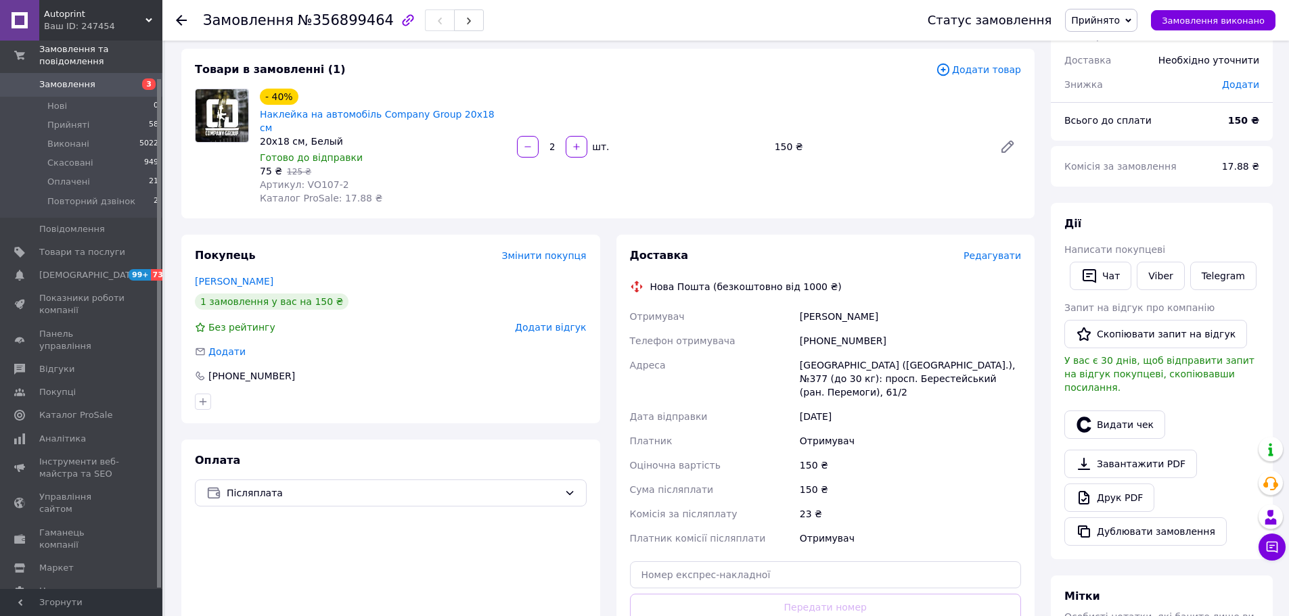
click at [1000, 250] on span "Редагувати" at bounding box center [991, 255] width 57 height 11
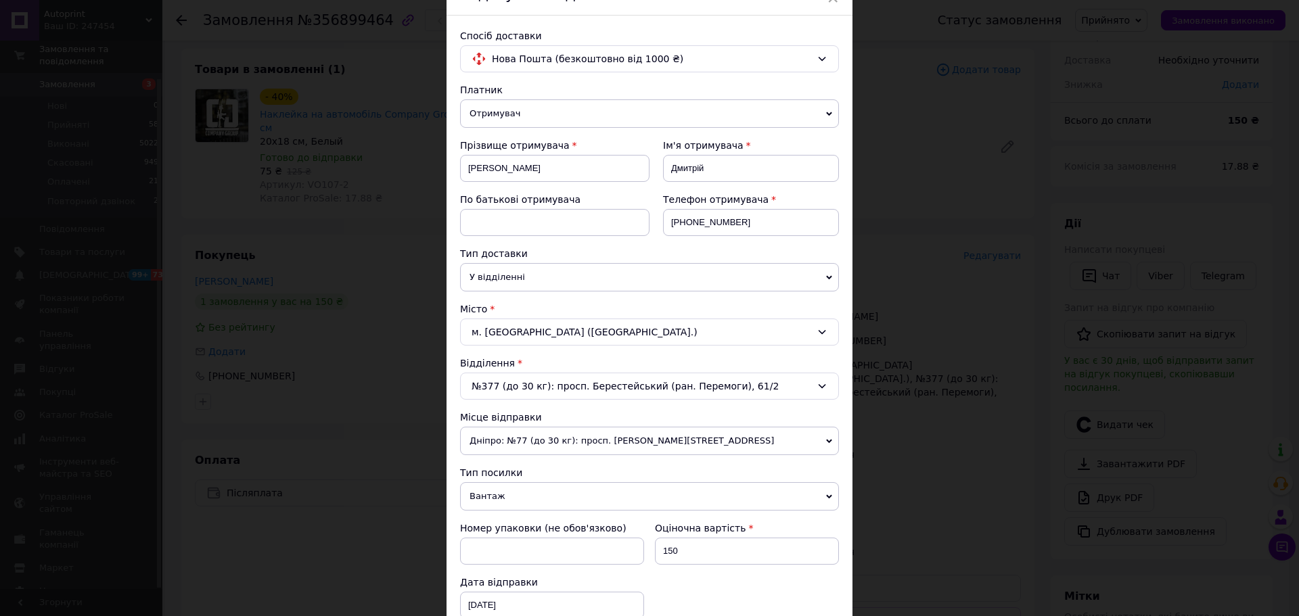
scroll to position [271, 0]
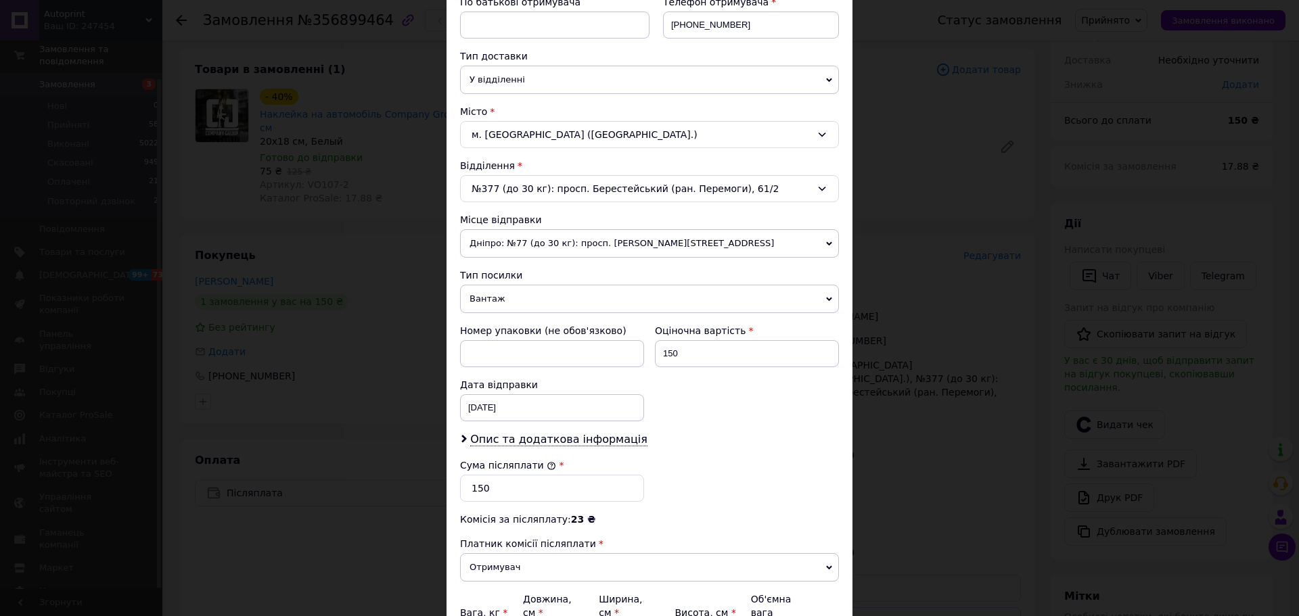
click at [487, 298] on span "Вантаж" at bounding box center [649, 299] width 379 height 28
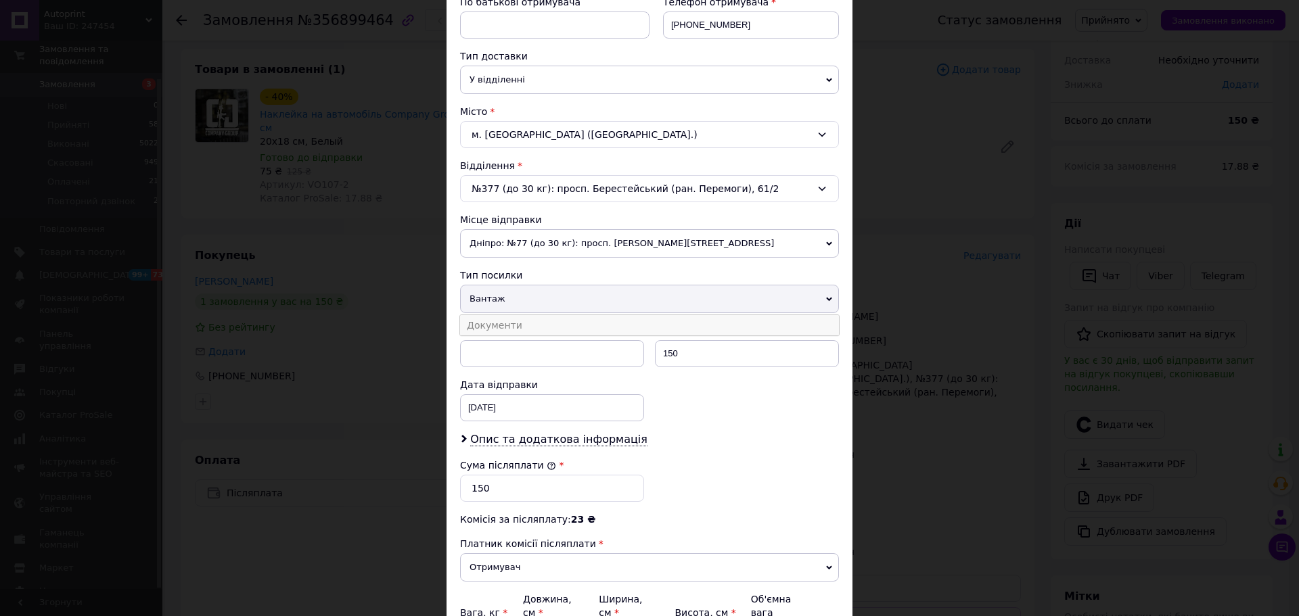
click at [490, 327] on li "Документи" at bounding box center [649, 325] width 379 height 20
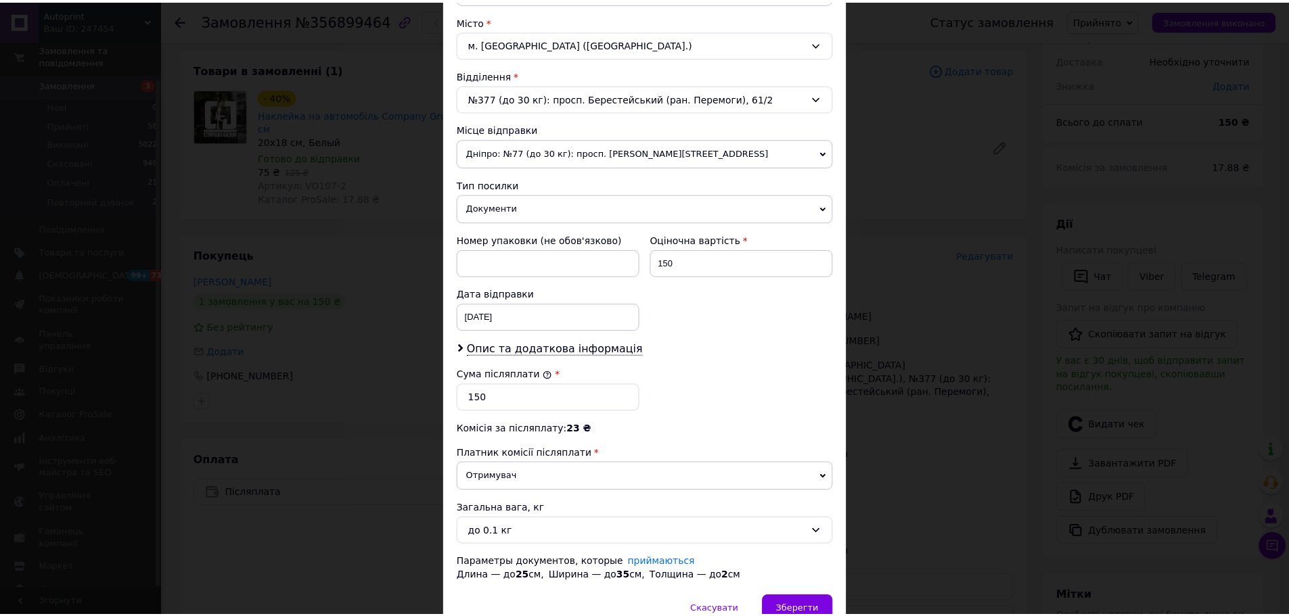
scroll to position [430, 0]
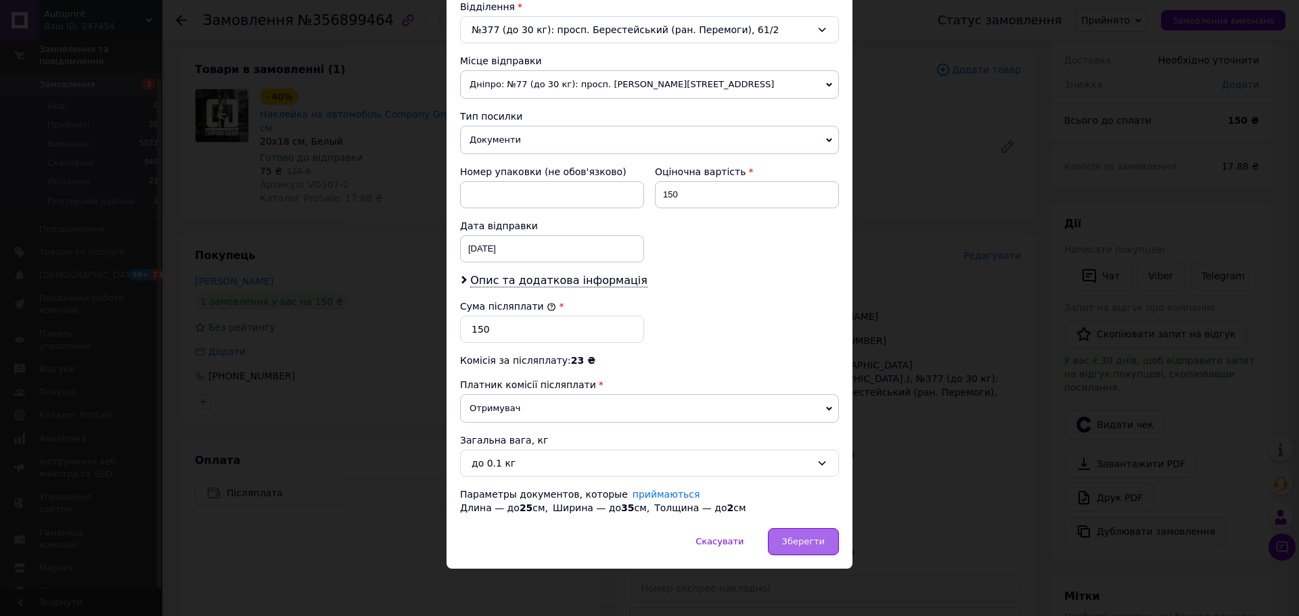
click at [806, 540] on span "Зберегти" at bounding box center [803, 541] width 43 height 10
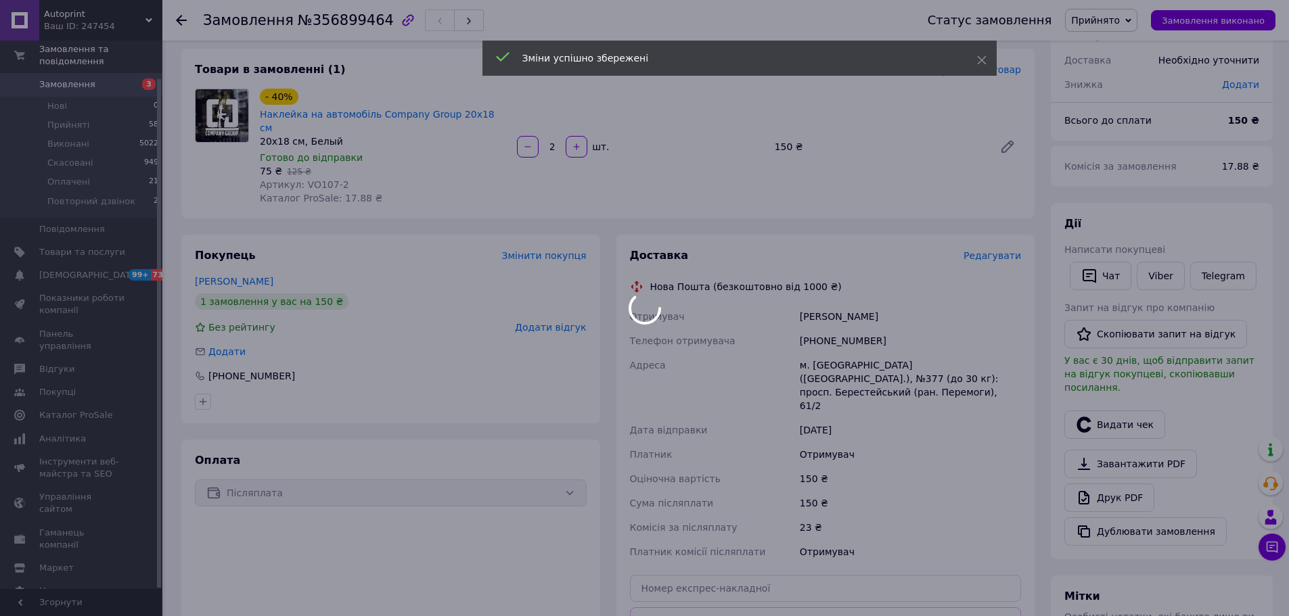
scroll to position [203, 0]
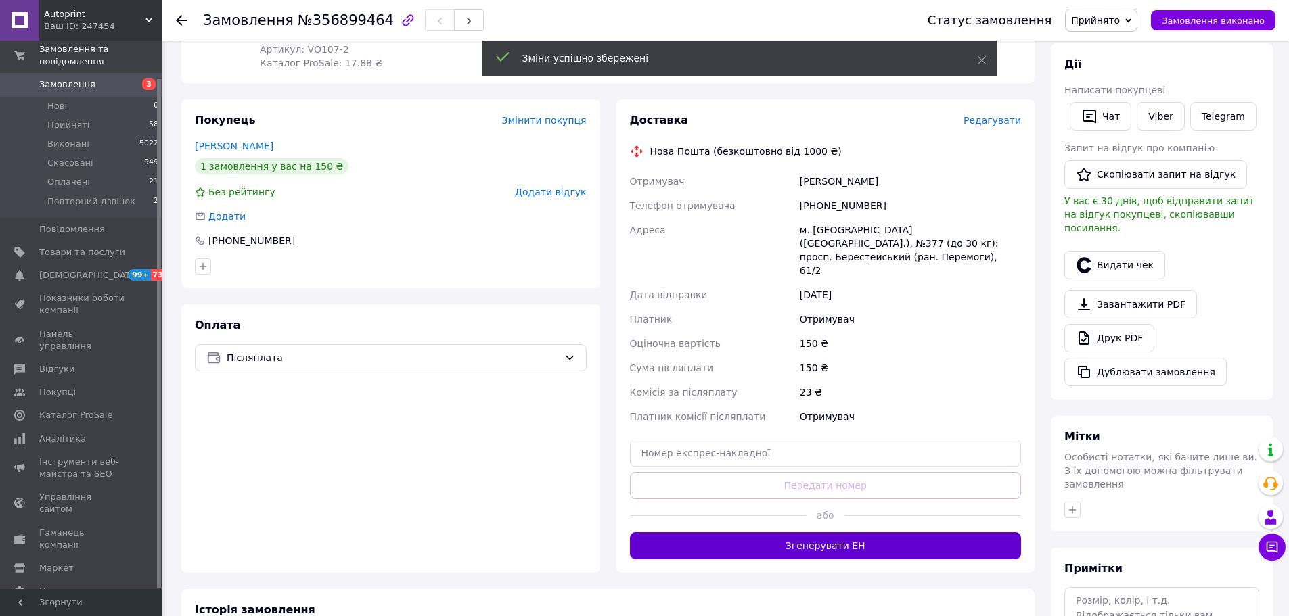
click at [802, 532] on button "Згенерувати ЕН" at bounding box center [826, 545] width 392 height 27
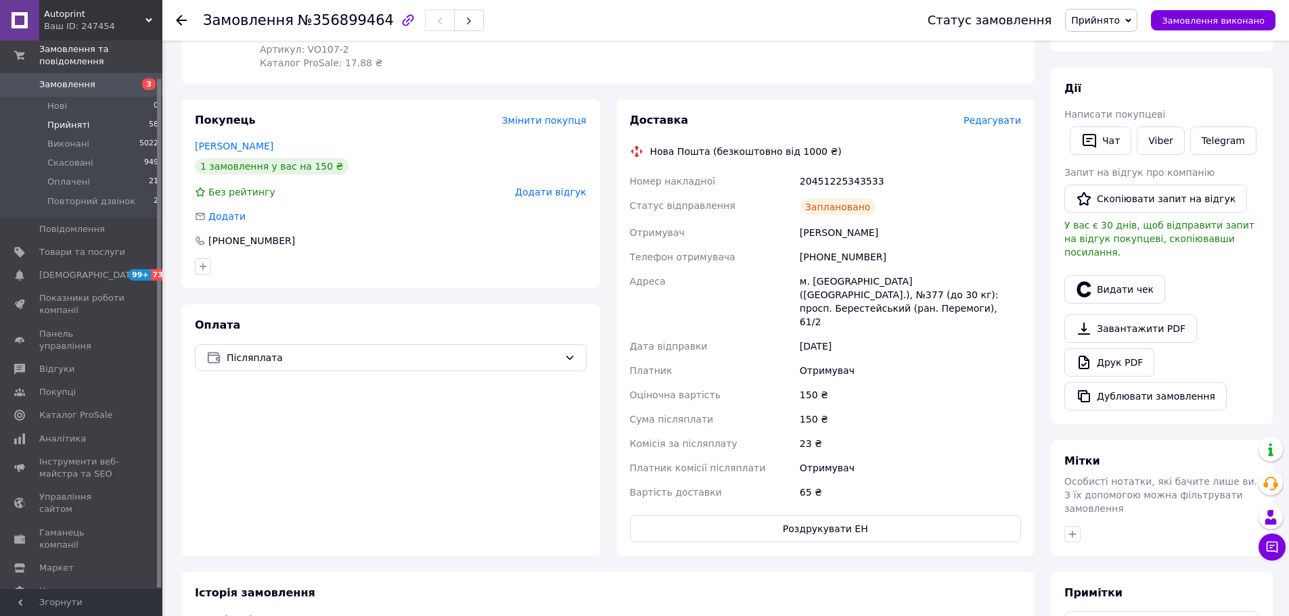
click at [51, 119] on span "Прийняті" at bounding box center [68, 125] width 42 height 12
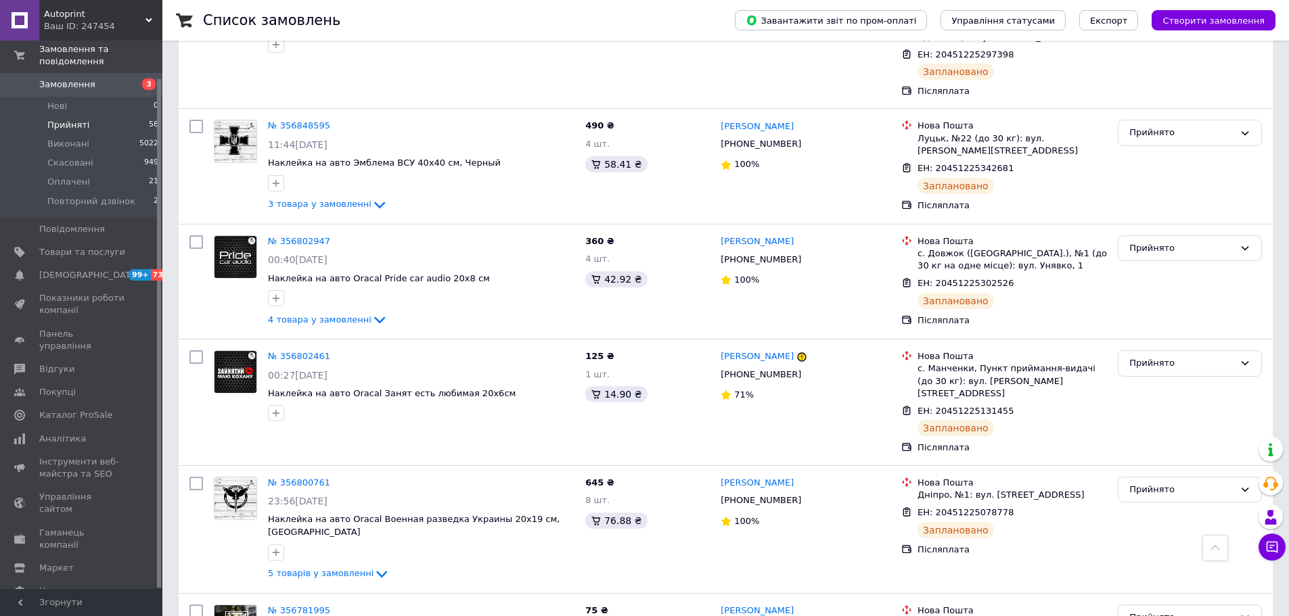
scroll to position [83, 0]
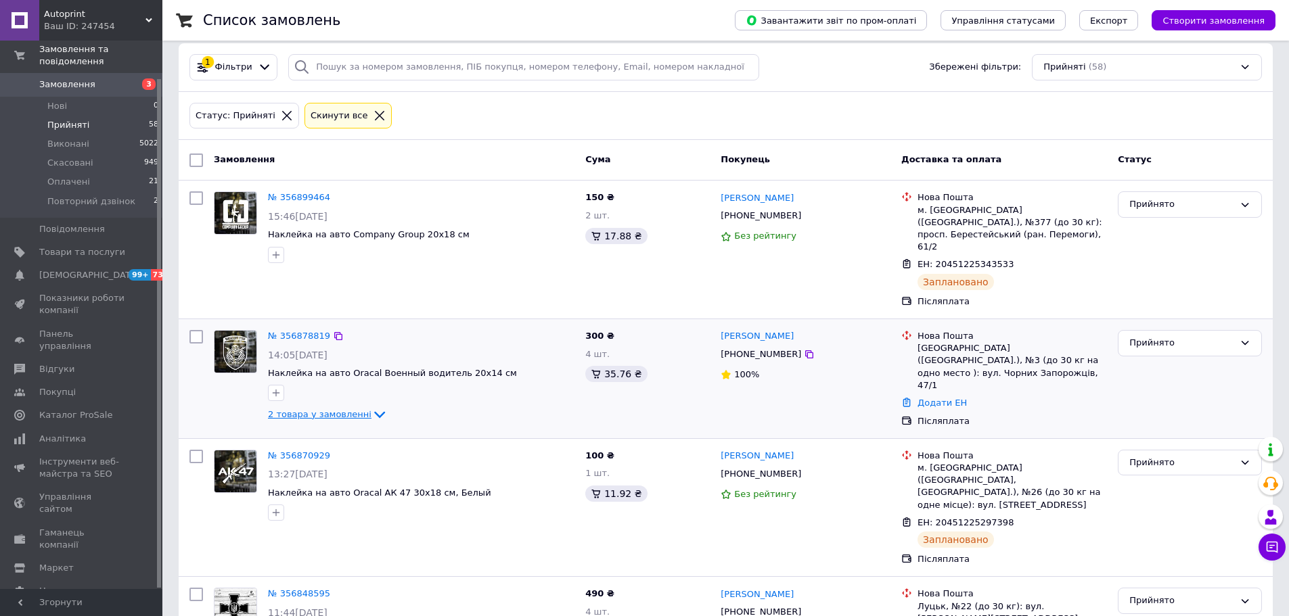
click at [371, 407] on icon at bounding box center [379, 415] width 16 height 16
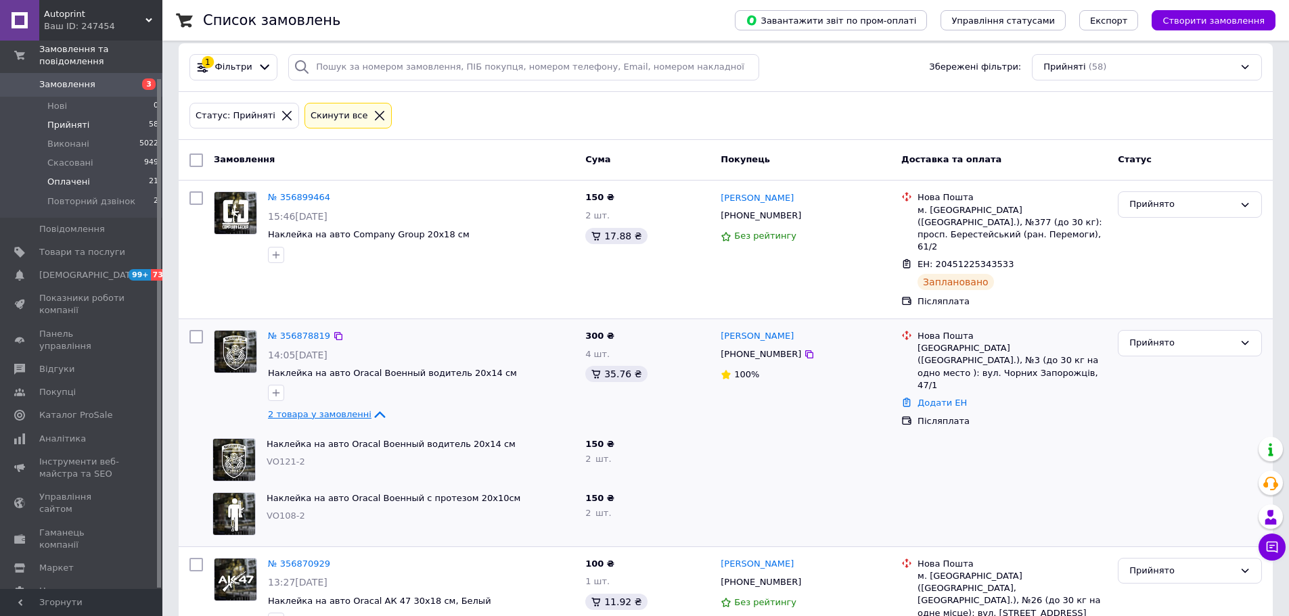
click at [113, 174] on li "Оплачені 21" at bounding box center [83, 181] width 166 height 19
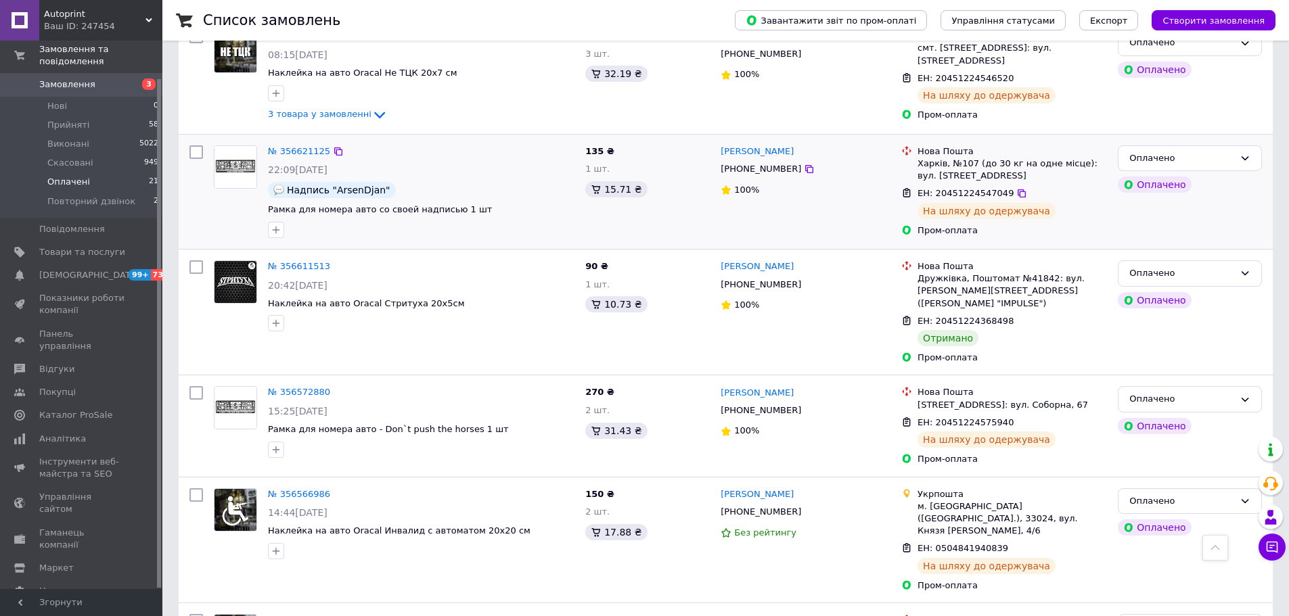
scroll to position [1015, 0]
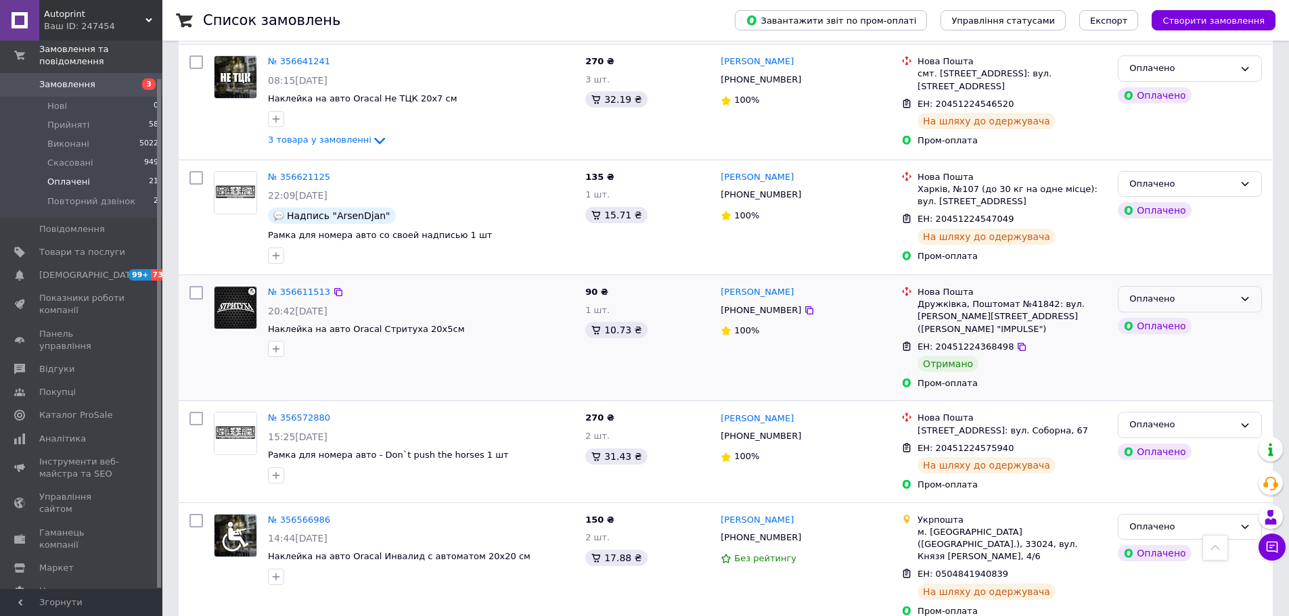
click at [1174, 292] on div "Оплачено" at bounding box center [1181, 299] width 105 height 14
click at [1151, 340] on li "Виконано" at bounding box center [1189, 352] width 143 height 25
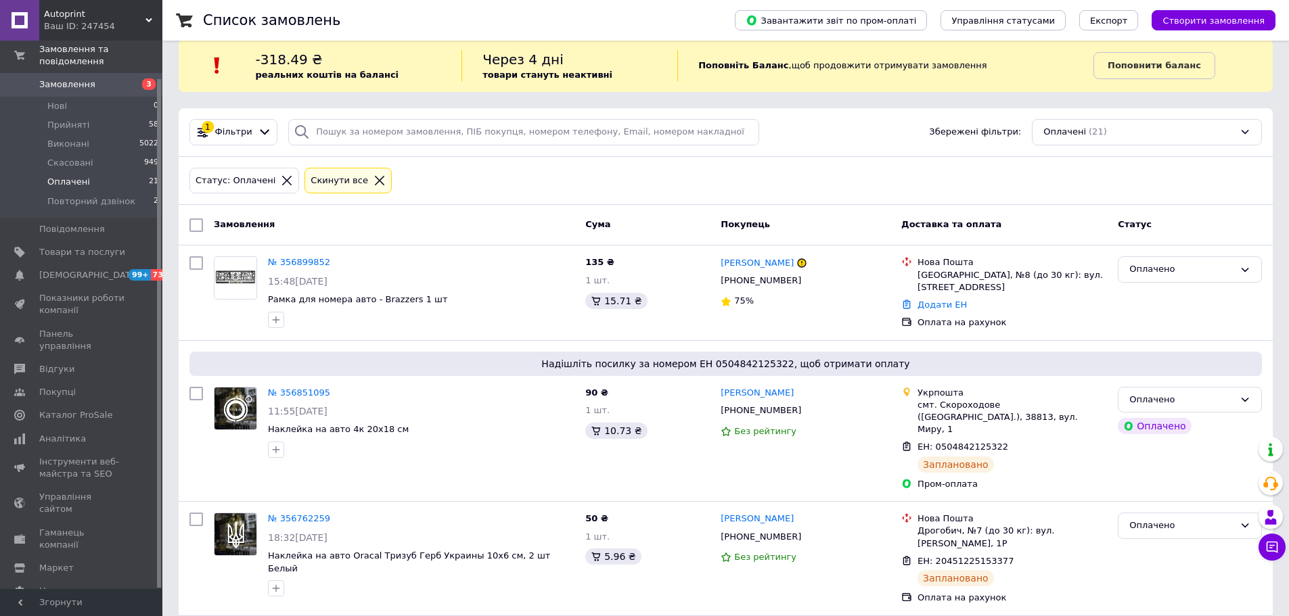
scroll to position [0, 0]
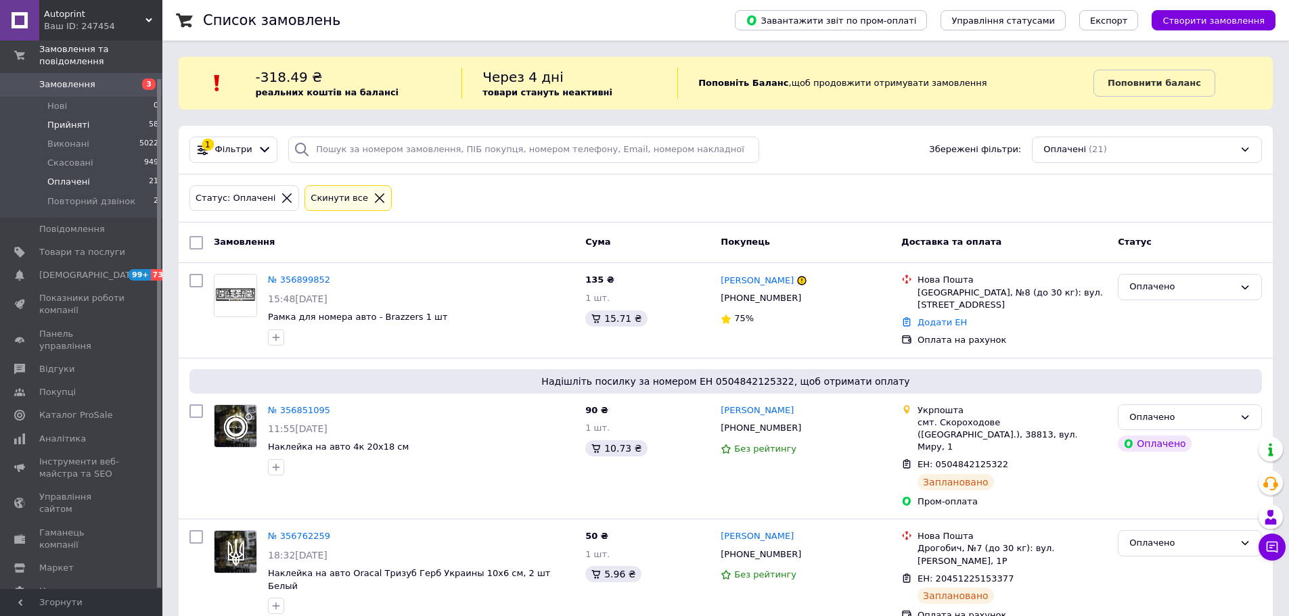
click at [51, 119] on span "Прийняті" at bounding box center [68, 125] width 42 height 12
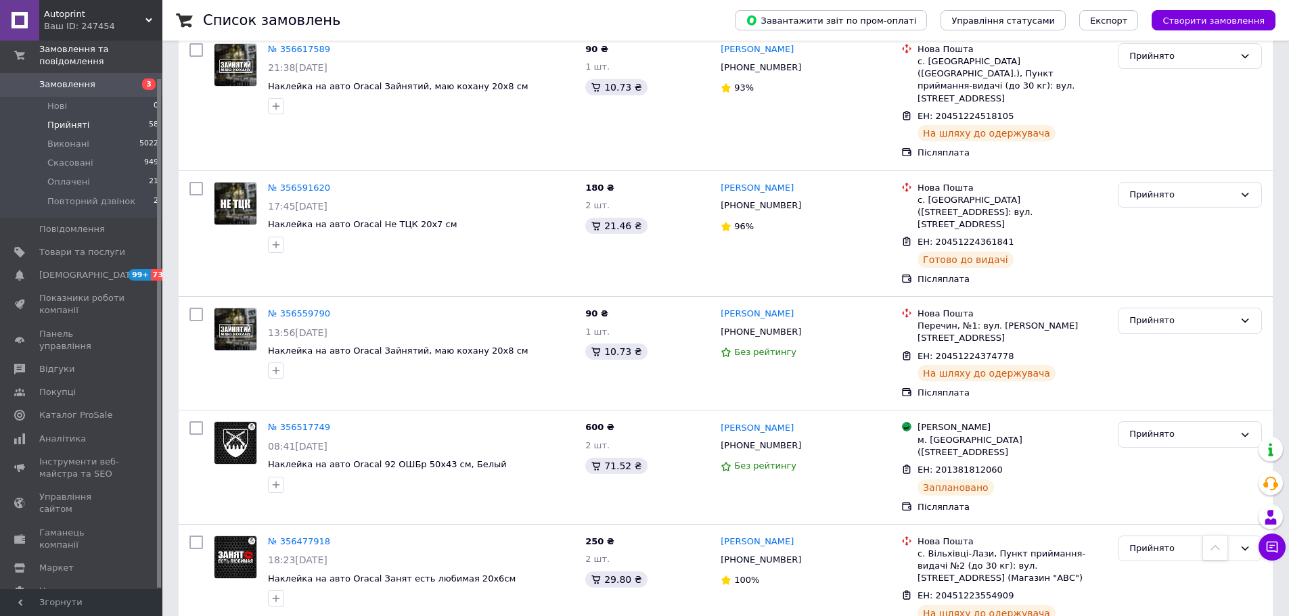
scroll to position [2638, 0]
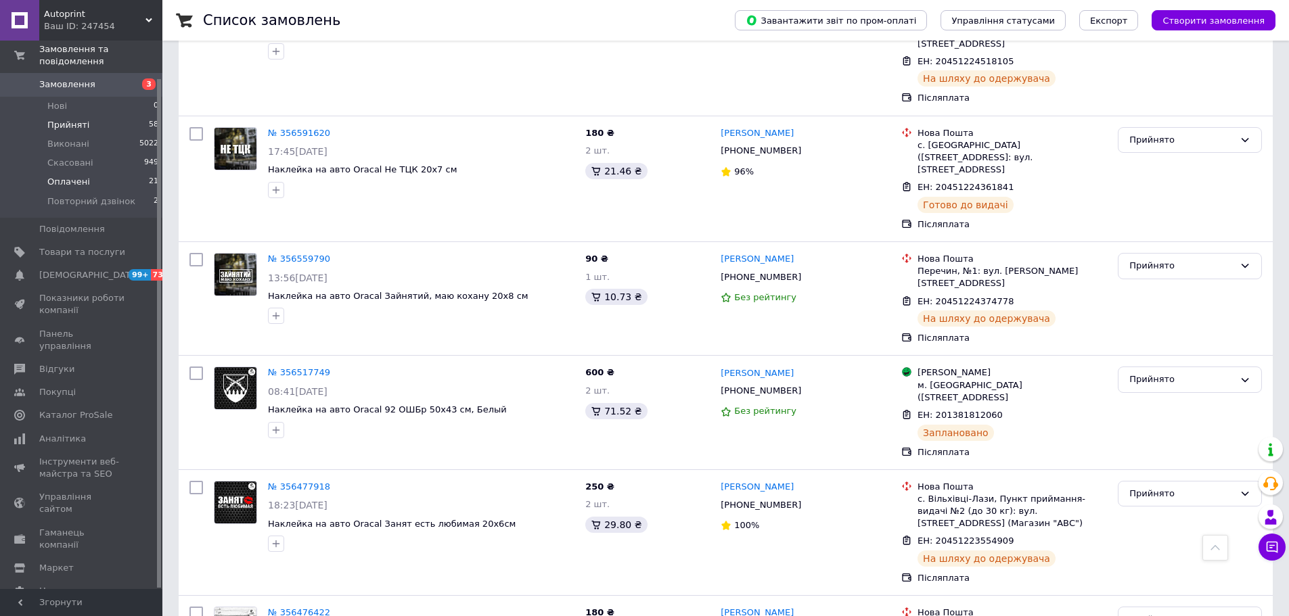
click at [52, 176] on span "Оплачені" at bounding box center [68, 182] width 43 height 12
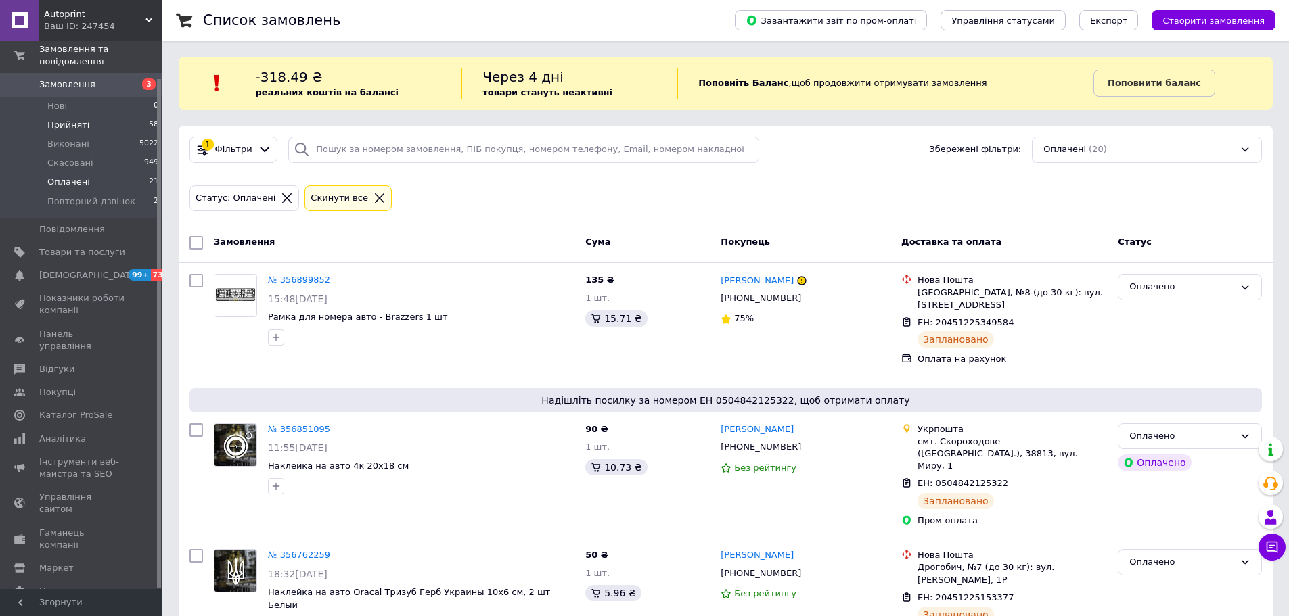
click at [107, 116] on li "Прийняті 58" at bounding box center [83, 125] width 166 height 19
